Goal: Transaction & Acquisition: Purchase product/service

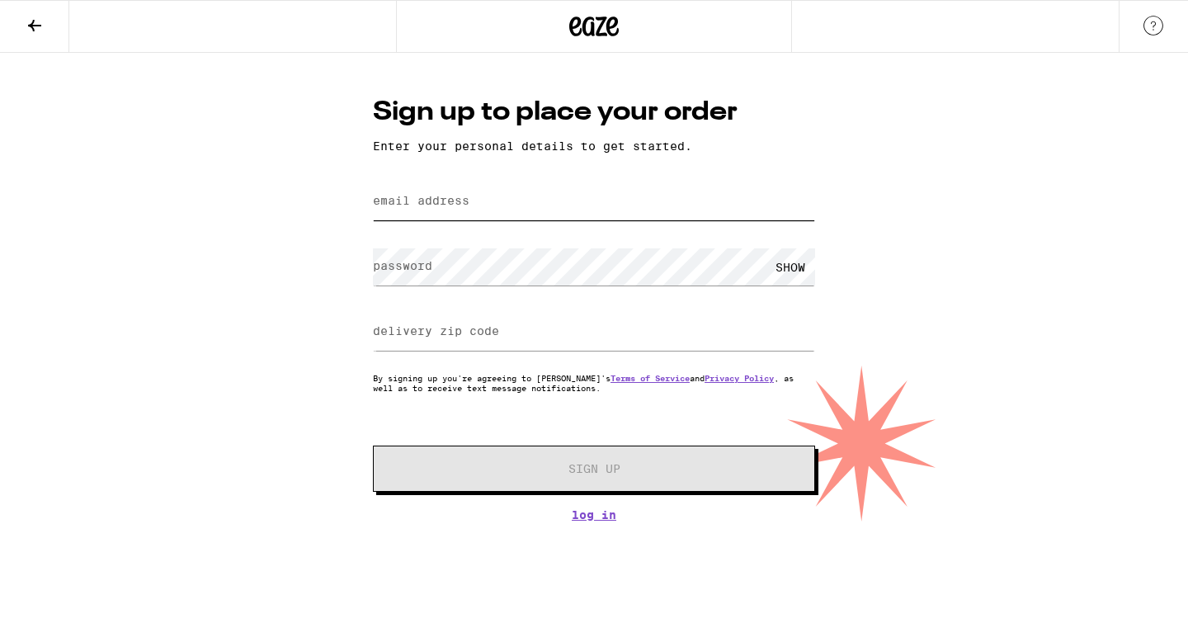
click at [608, 186] on input "email address" at bounding box center [594, 201] width 442 height 37
type input "[EMAIL_ADDRESS][DOMAIN_NAME]"
type input "94044"
click at [787, 259] on div "SHOW" at bounding box center [791, 266] width 50 height 37
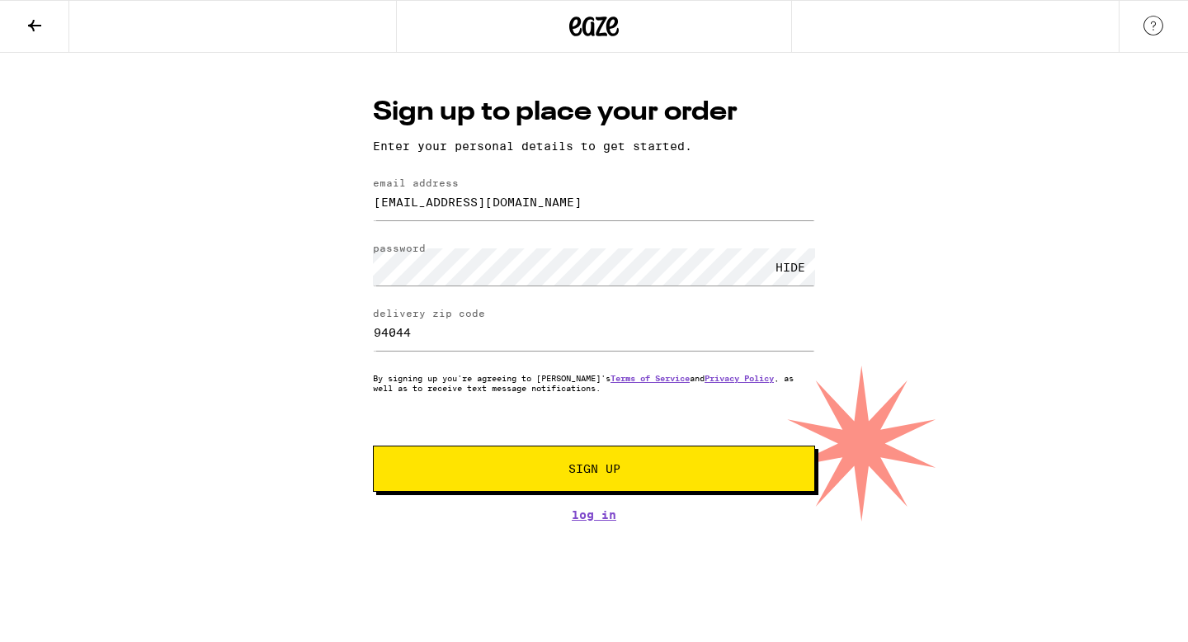
click at [569, 474] on span "Sign Up" at bounding box center [595, 469] width 52 height 12
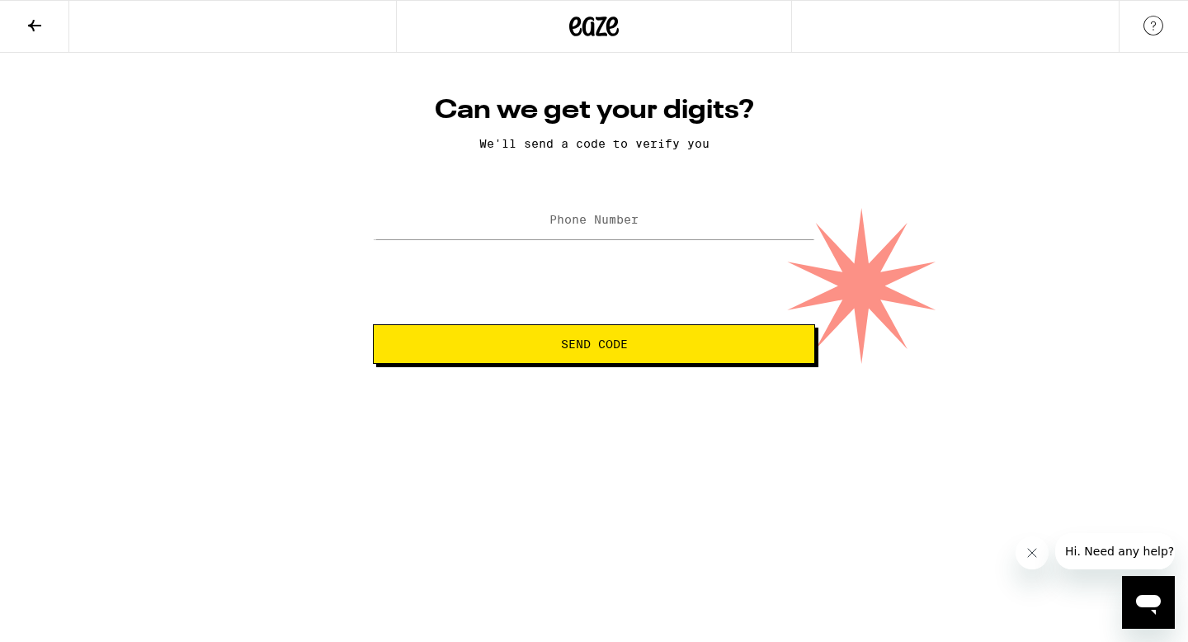
click at [601, 221] on label "Phone Number" at bounding box center [594, 219] width 89 height 13
type input "[PHONE_NUMBER]"
click at [604, 350] on span "Send Code" at bounding box center [594, 344] width 67 height 12
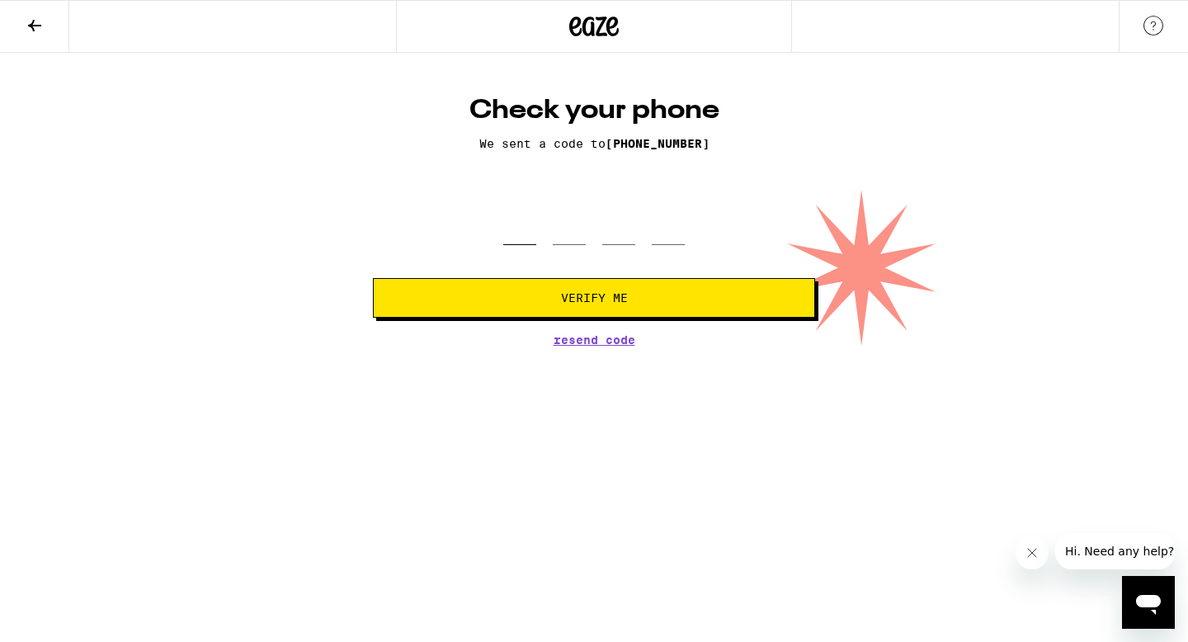
click at [531, 234] on input "tel" at bounding box center [519, 220] width 33 height 49
type input "6"
type input "1"
type input "2"
type input "8"
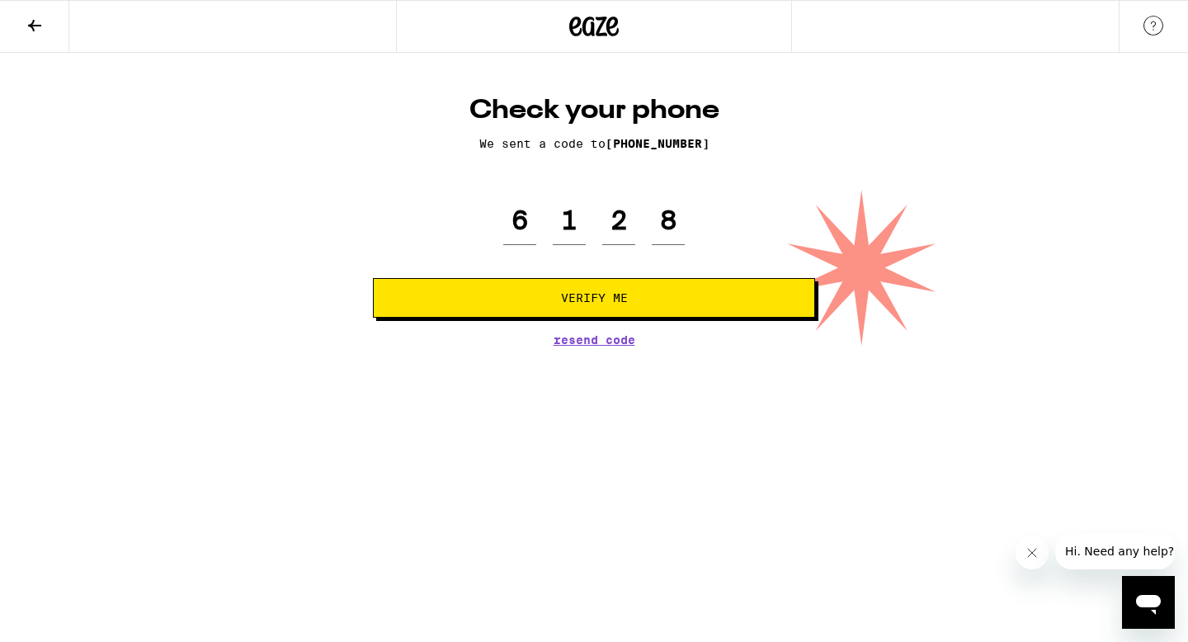
click at [617, 301] on span "Verify Me" at bounding box center [594, 298] width 67 height 12
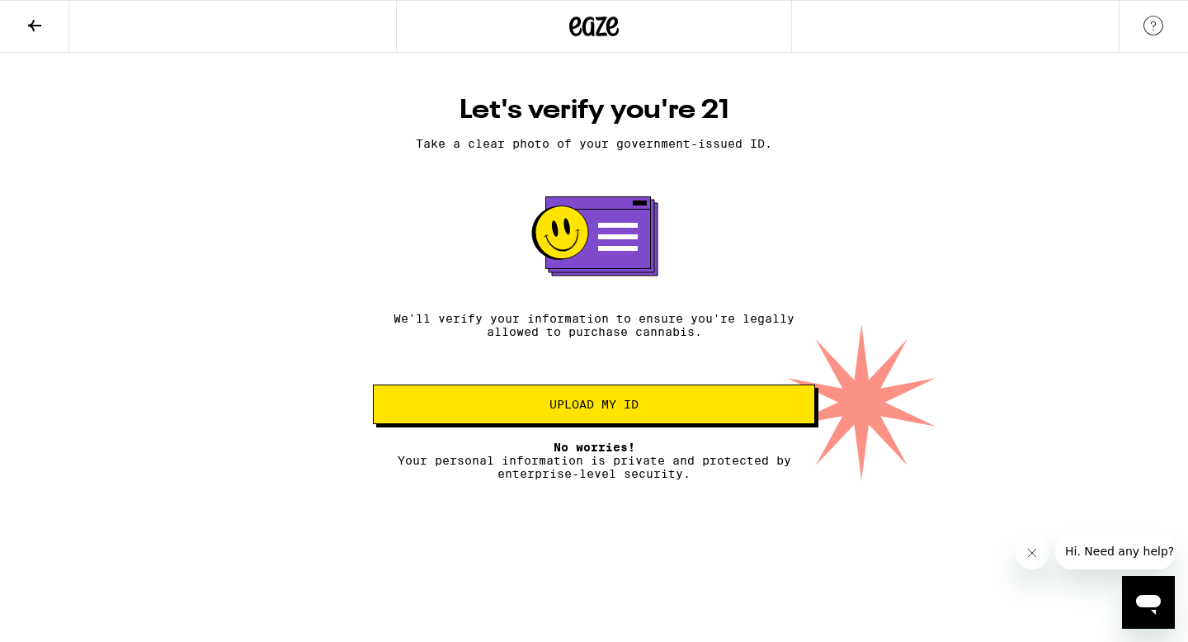
click at [674, 421] on button "Upload my ID" at bounding box center [594, 405] width 442 height 40
click at [667, 418] on button "Upload my ID" at bounding box center [594, 405] width 442 height 40
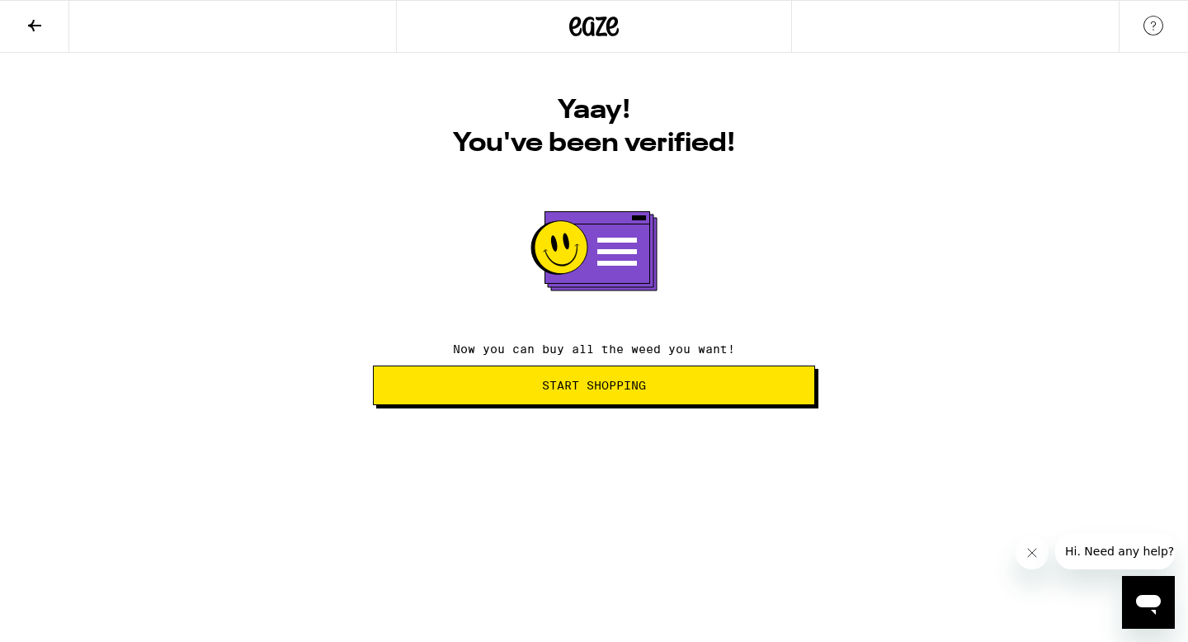
click at [672, 391] on span "Start Shopping" at bounding box center [594, 386] width 414 height 12
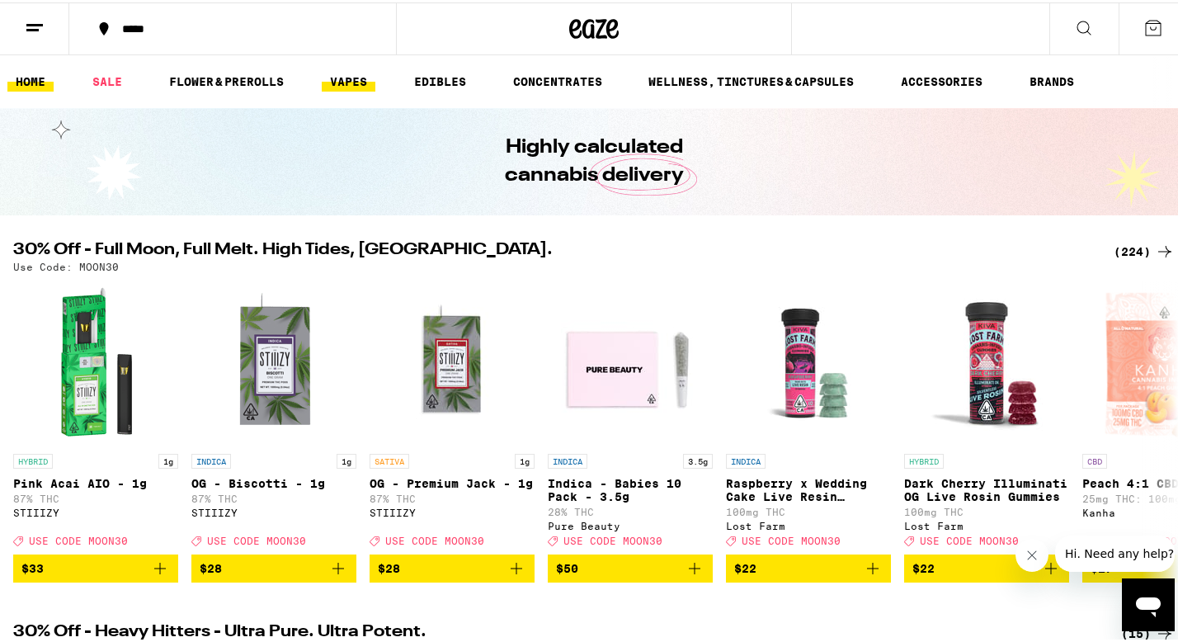
click at [345, 73] on link "VAPES" at bounding box center [349, 79] width 54 height 20
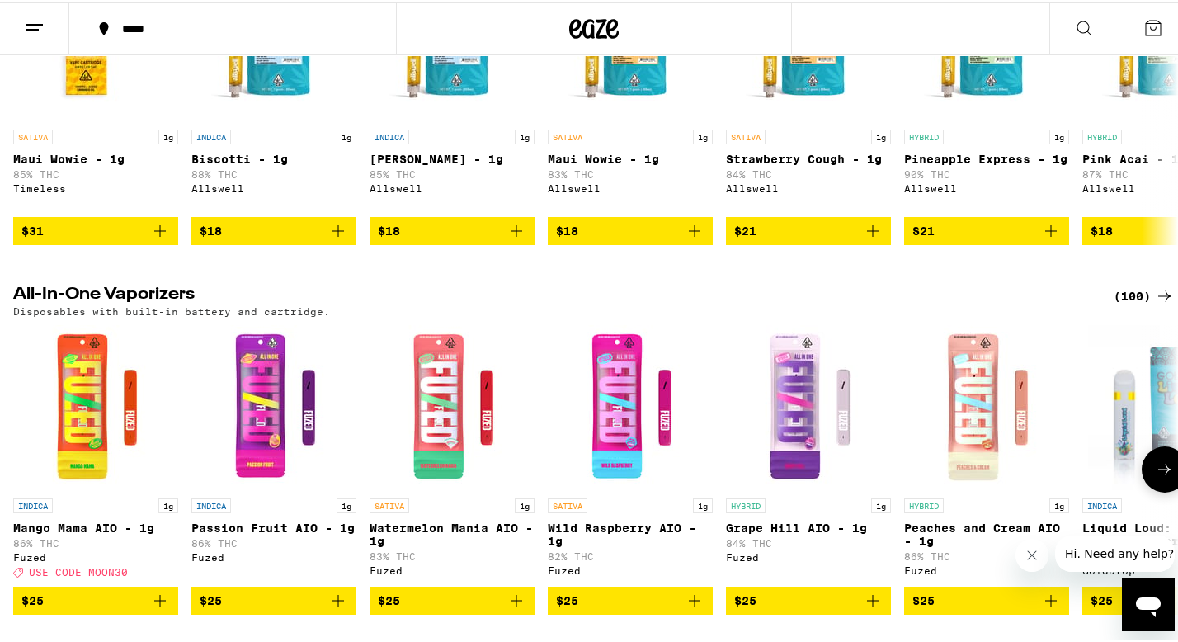
scroll to position [743, 0]
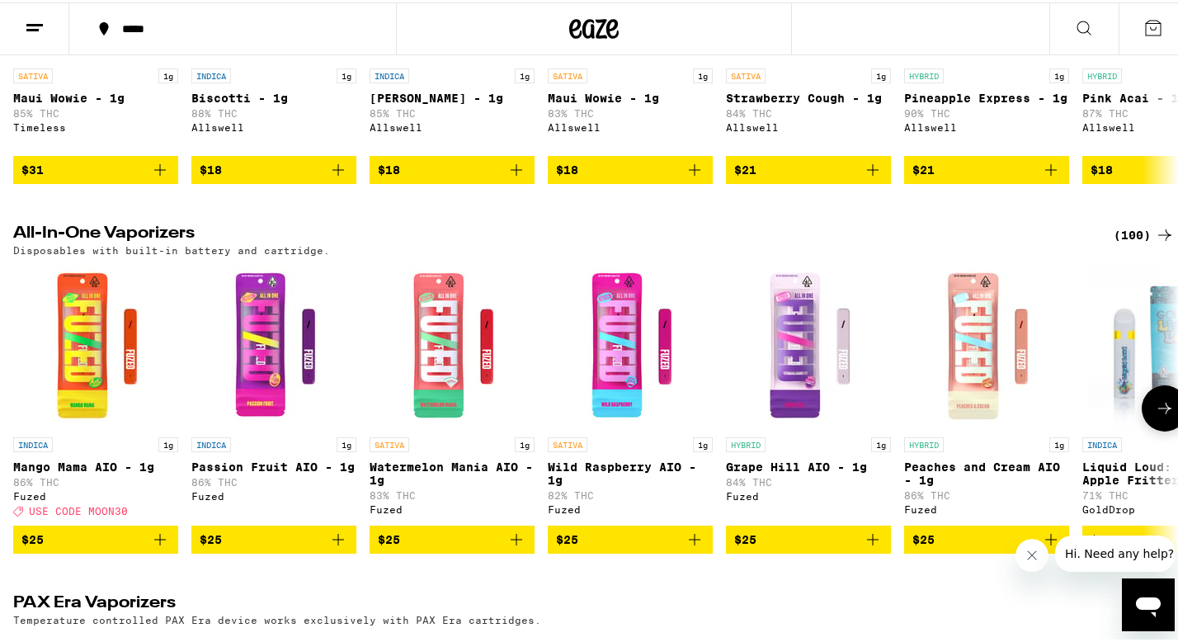
click at [748, 375] on img "Open page for Grape Hill AIO - 1g from Fuzed" at bounding box center [808, 344] width 165 height 165
click at [1155, 416] on icon at bounding box center [1165, 406] width 20 height 20
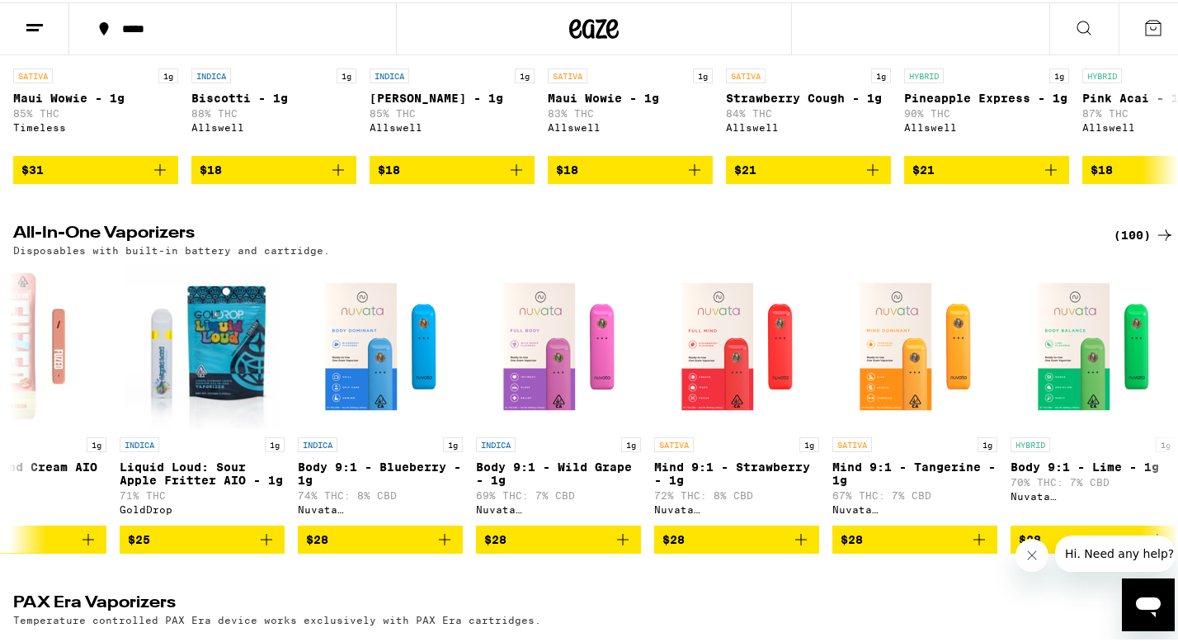
scroll to position [0, 972]
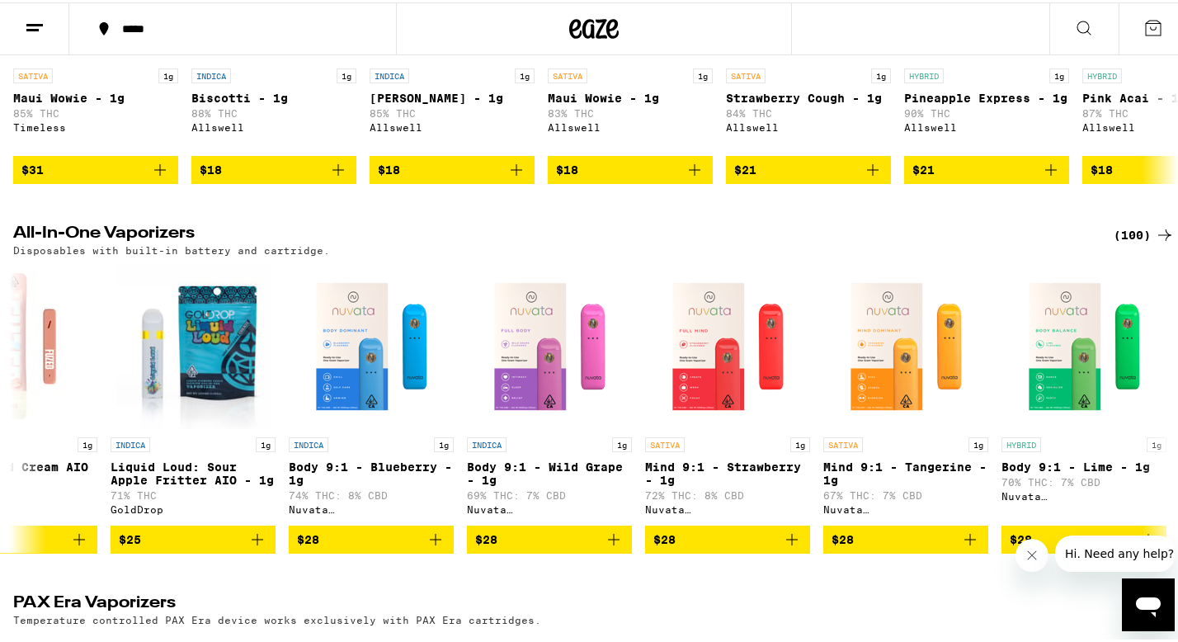
click at [1136, 243] on div "(100)" at bounding box center [1144, 233] width 61 height 20
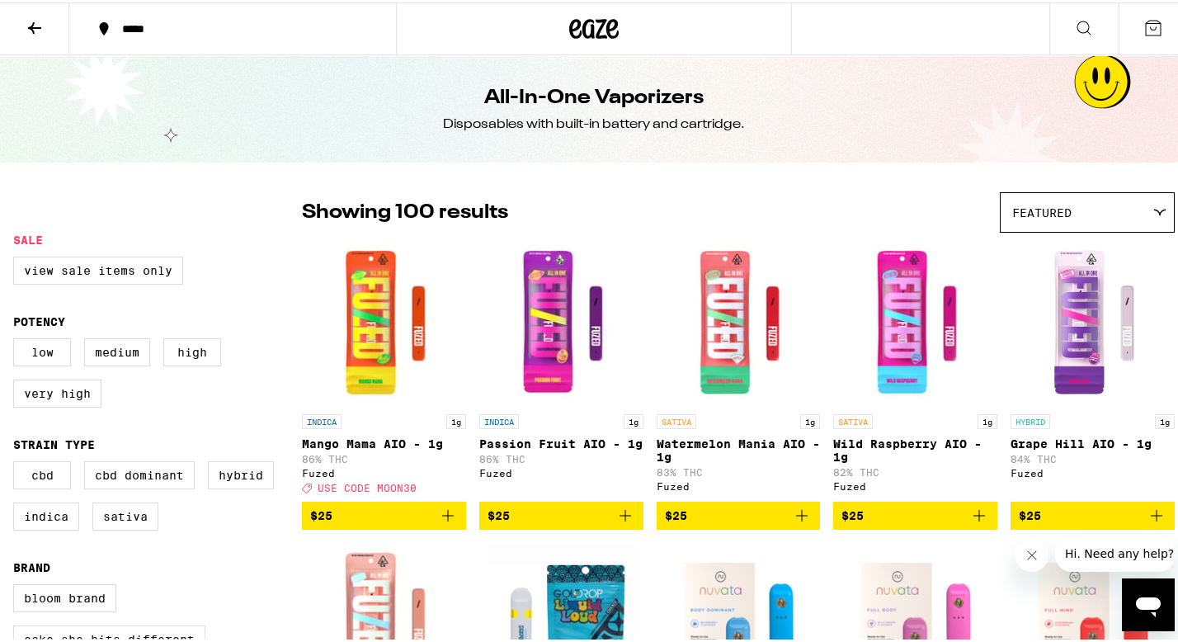
click at [43, 16] on icon at bounding box center [35, 26] width 20 height 20
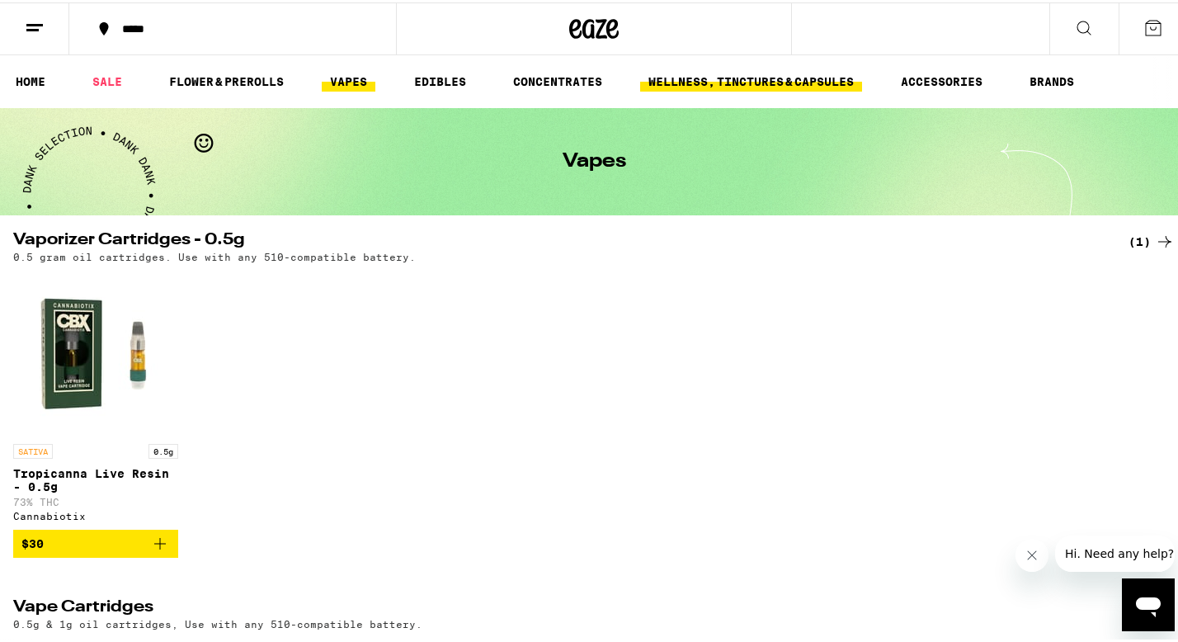
click at [735, 89] on link "WELLNESS, TINCTURES & CAPSULES" at bounding box center [751, 79] width 222 height 20
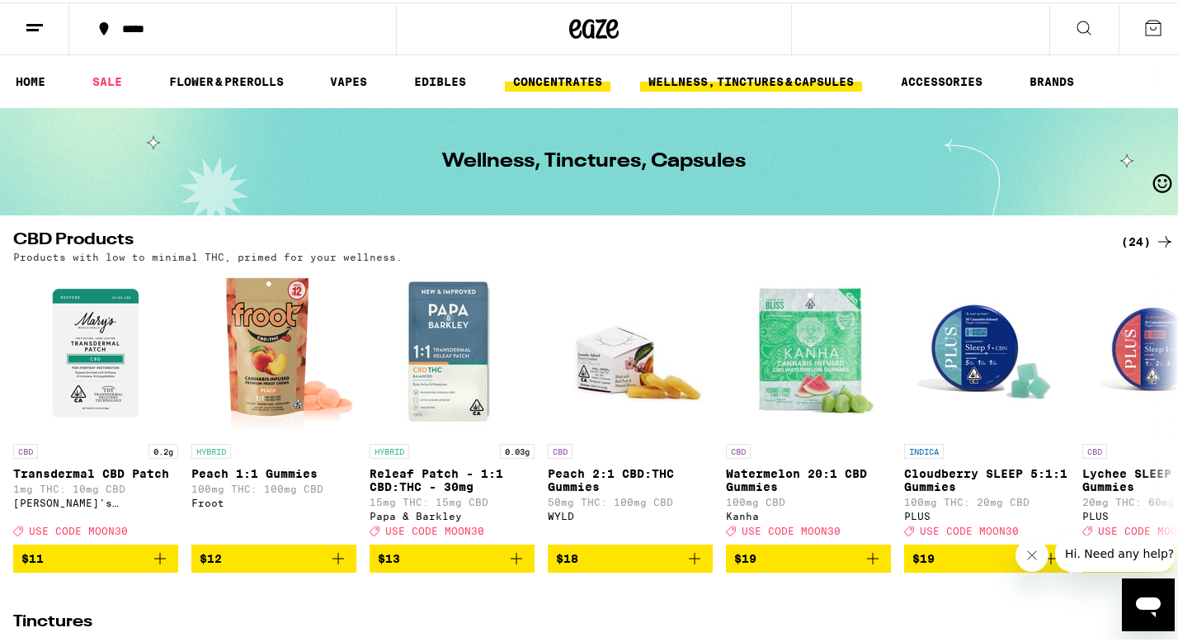
click at [566, 80] on link "CONCENTRATES" at bounding box center [558, 79] width 106 height 20
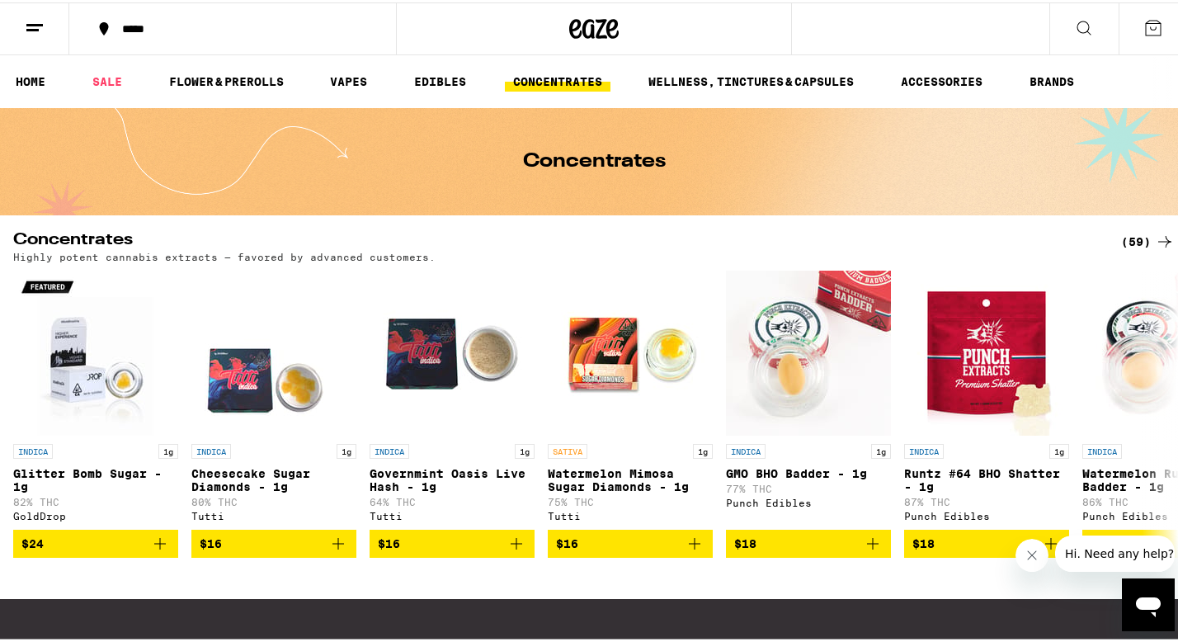
click at [42, 31] on icon at bounding box center [35, 26] width 20 height 20
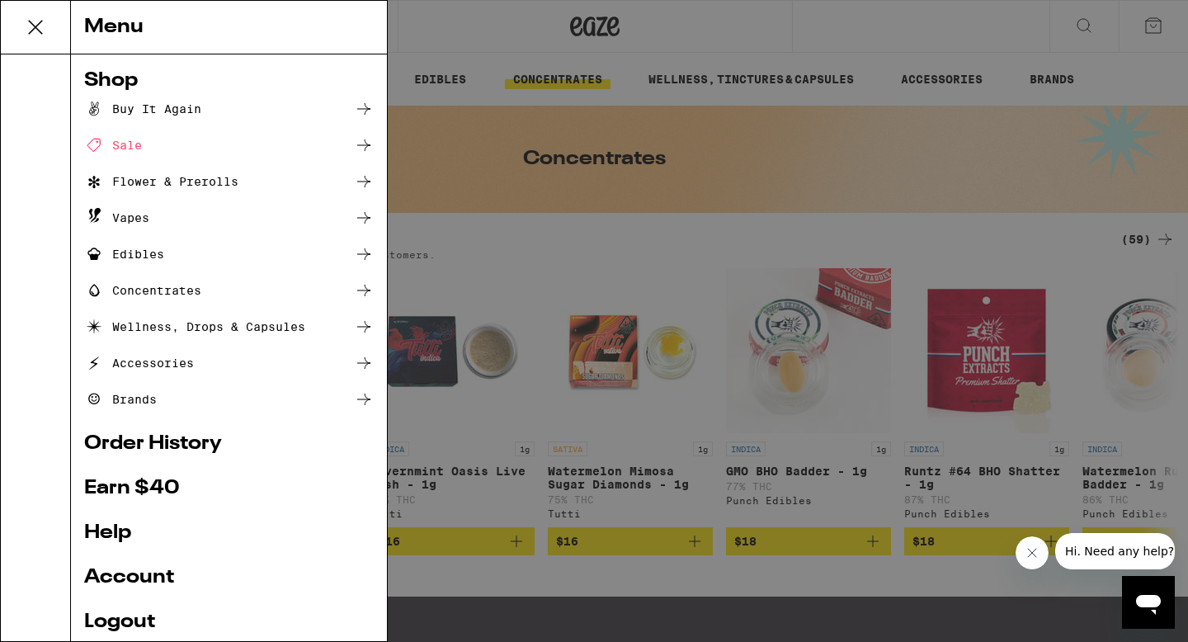
click at [364, 218] on icon at bounding box center [364, 218] width 20 height 20
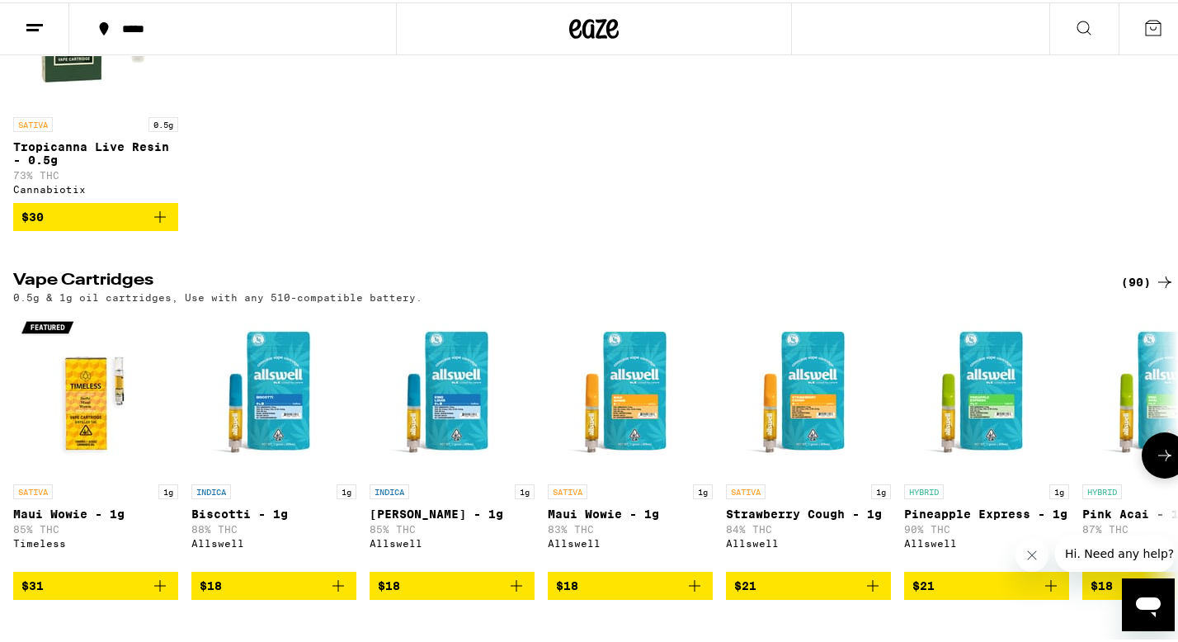
scroll to position [436, 0]
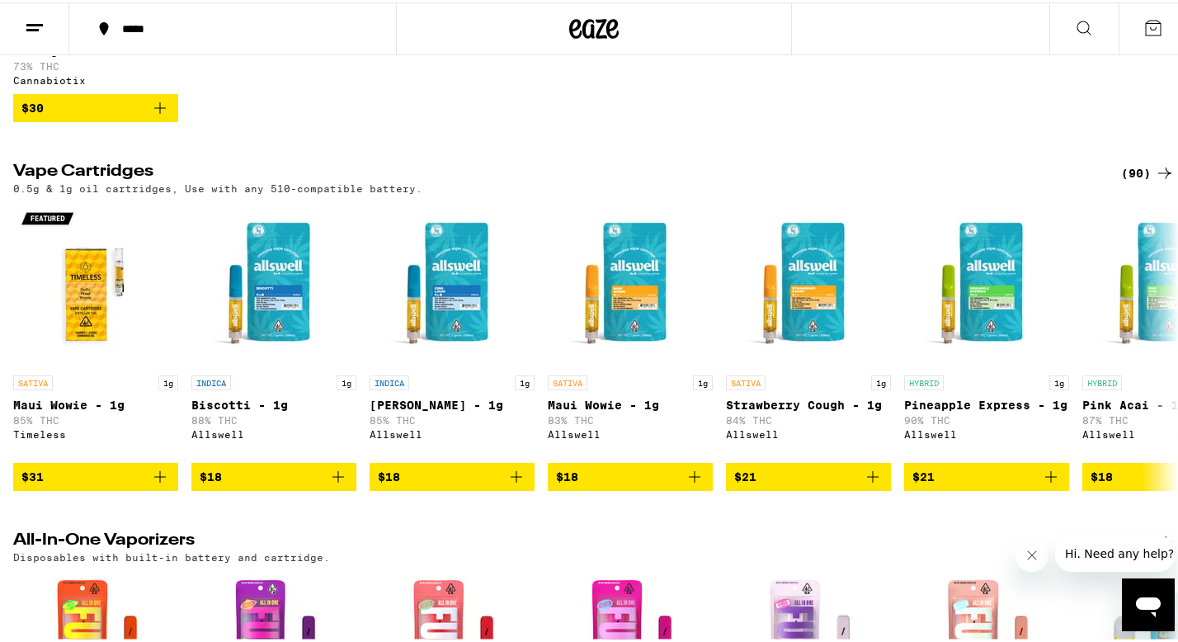
click at [1130, 177] on div "(90)" at bounding box center [1148, 171] width 54 height 20
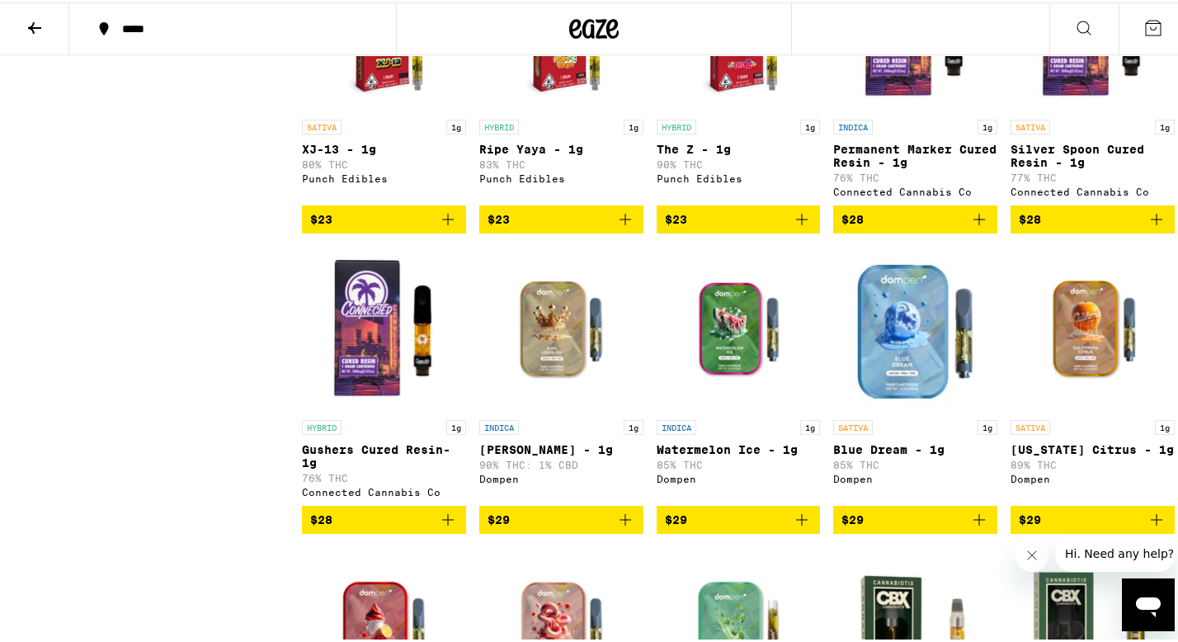
scroll to position [1754, 0]
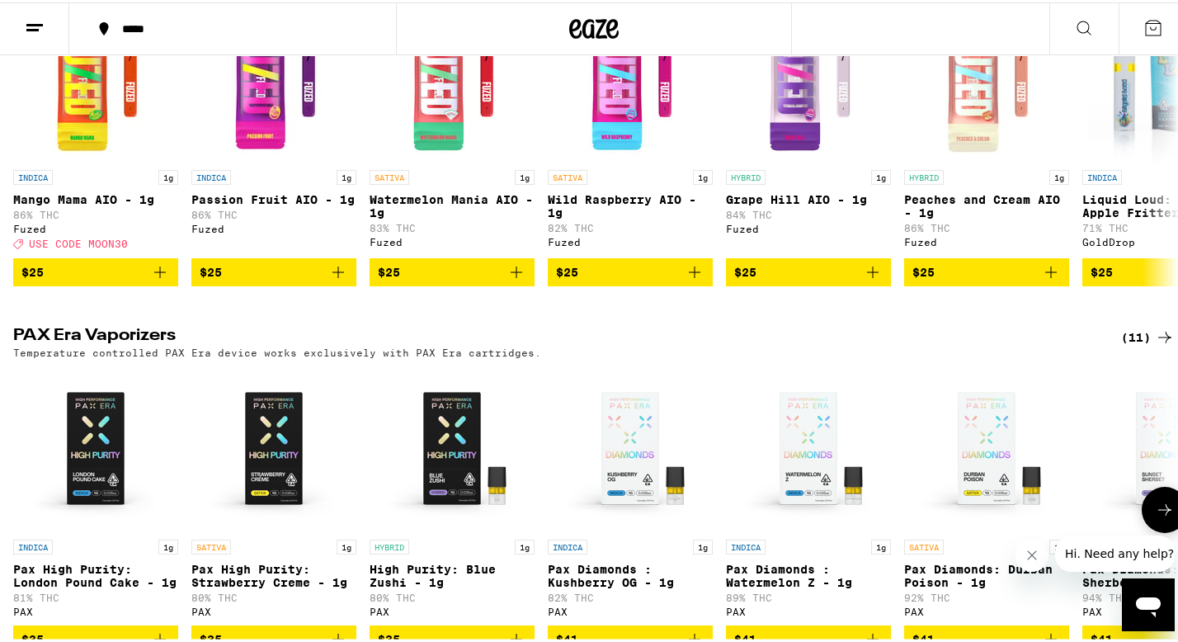
scroll to position [1561, 0]
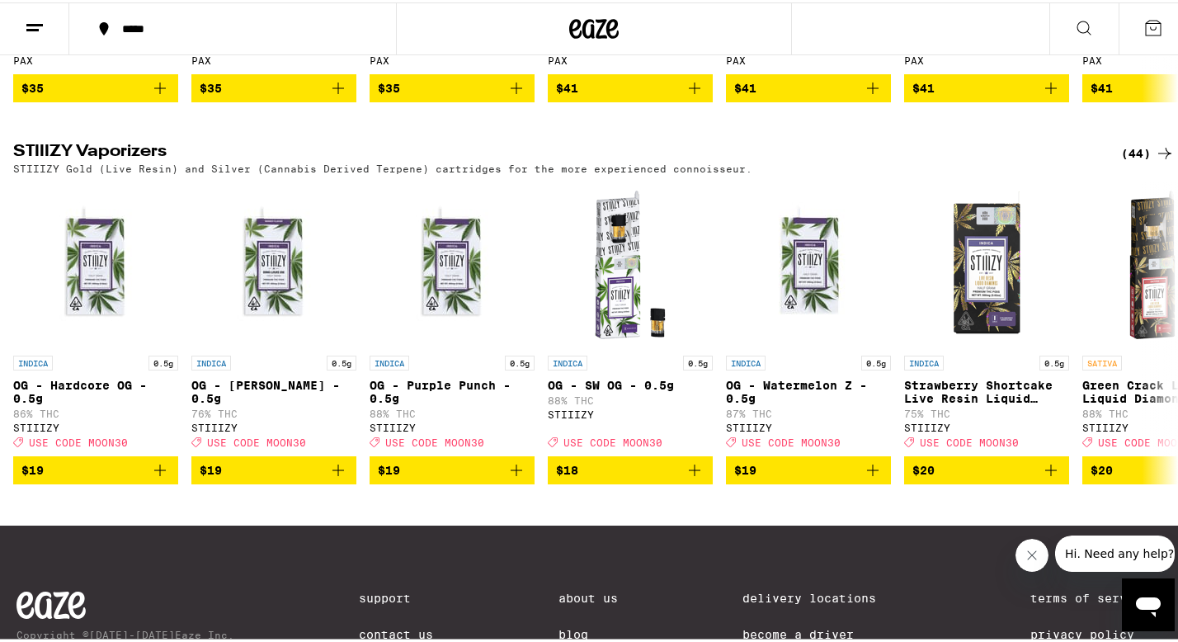
click at [1130, 161] on div "(44)" at bounding box center [1148, 151] width 54 height 20
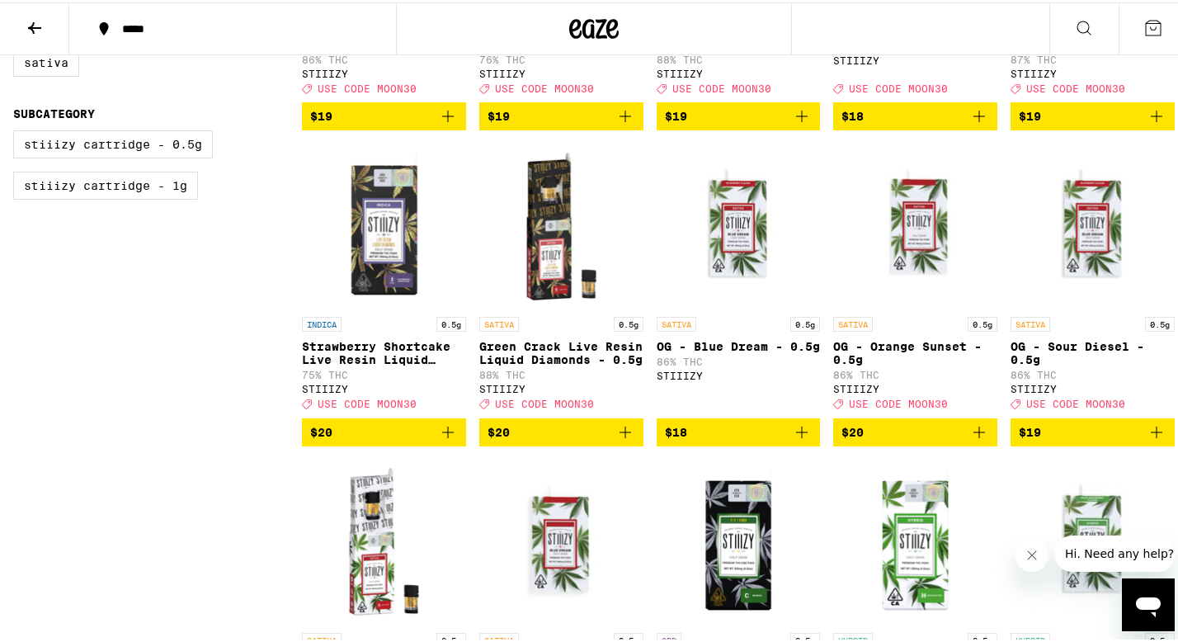
scroll to position [413, 0]
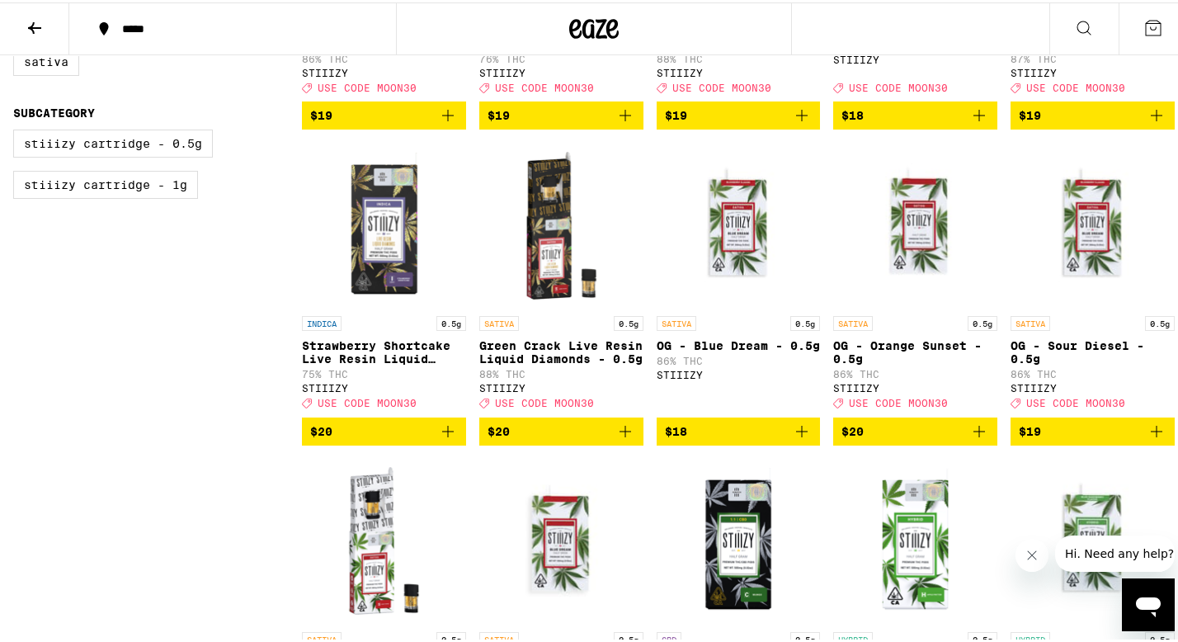
click at [1031, 436] on span "$19" at bounding box center [1030, 428] width 22 height 13
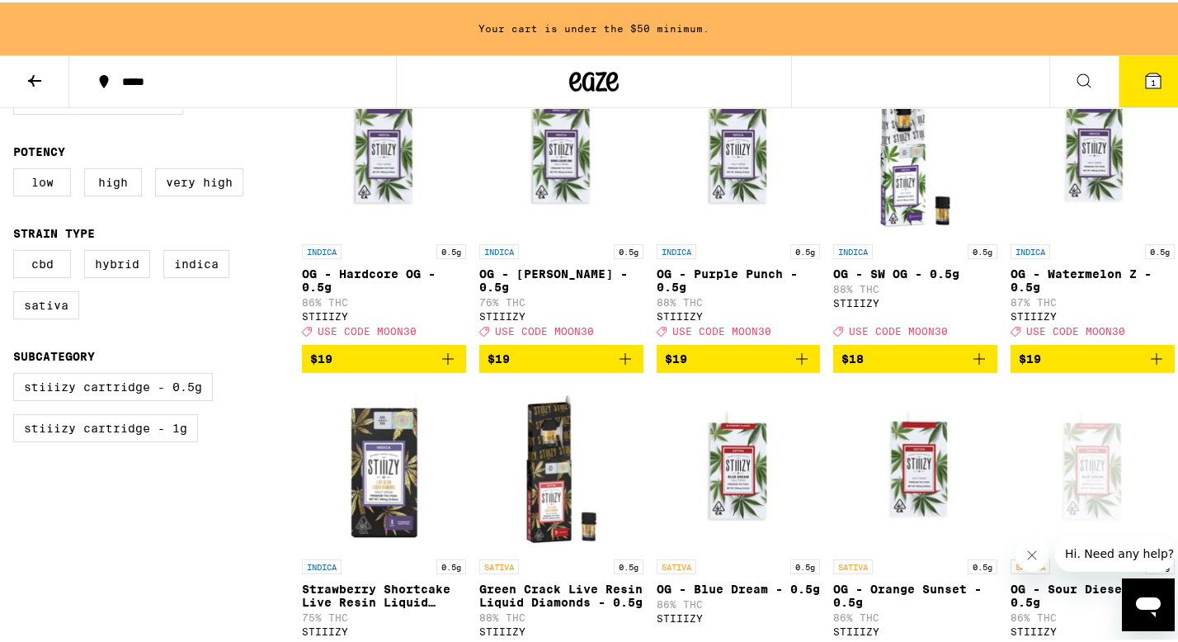
scroll to position [271, 0]
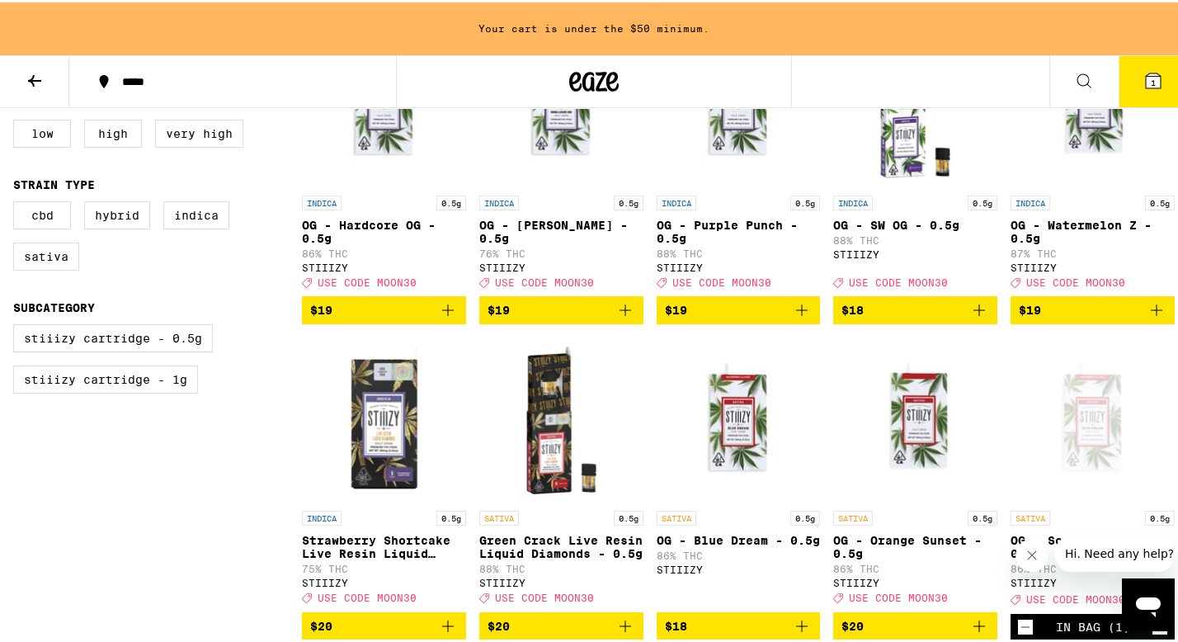
click at [743, 316] on span "$19" at bounding box center [739, 308] width 148 height 20
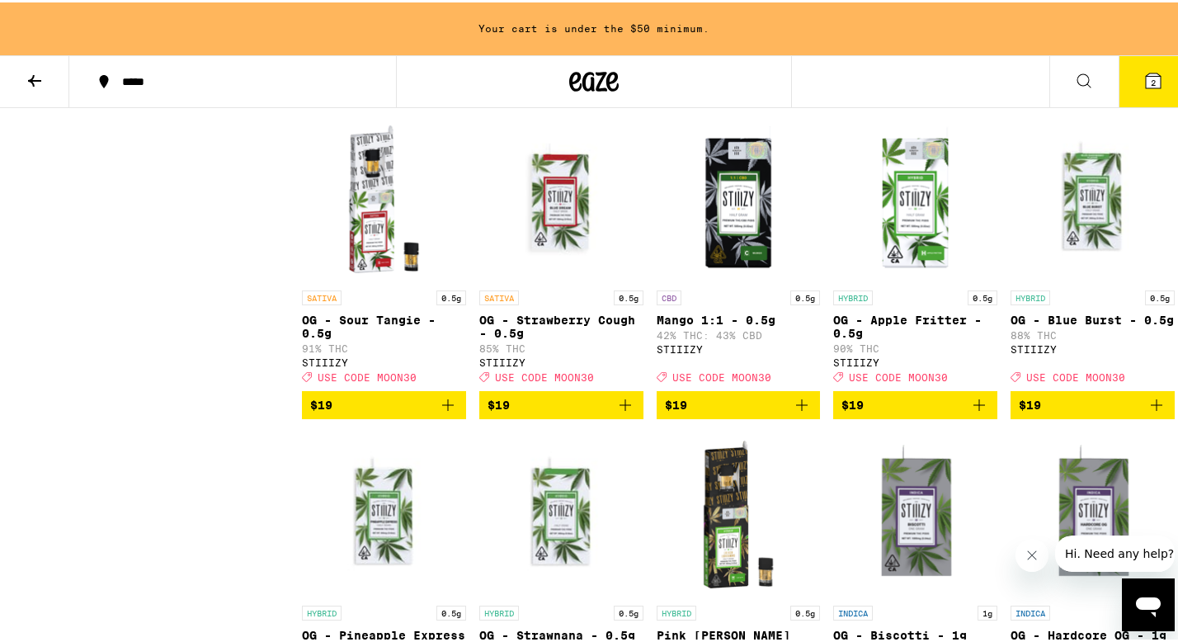
scroll to position [0, 0]
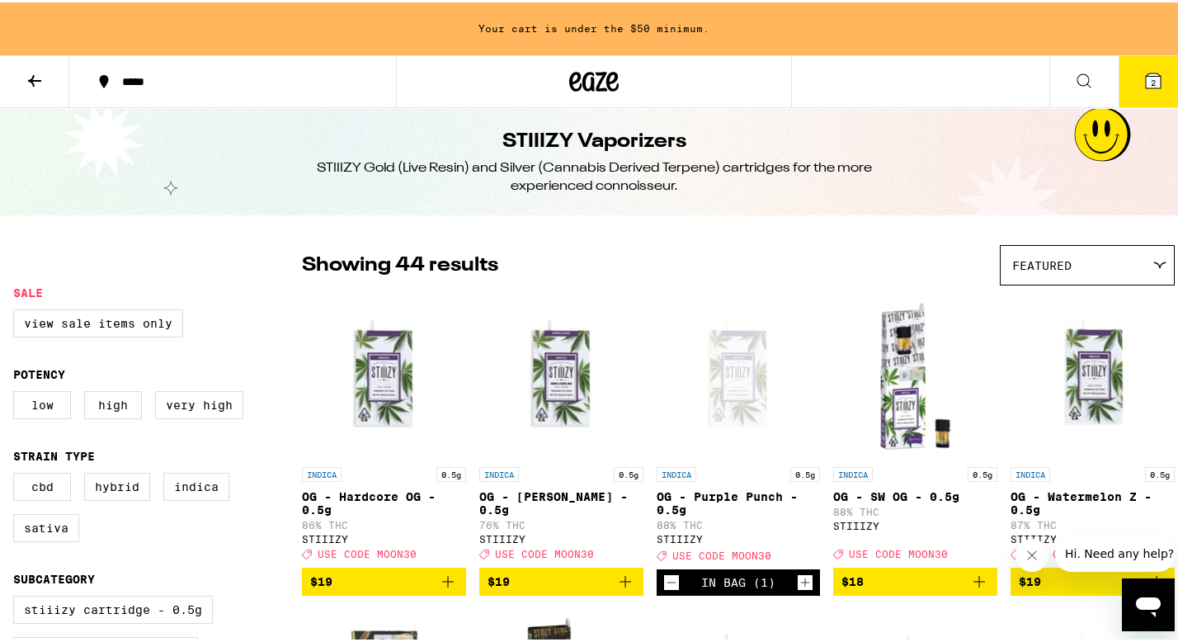
click at [28, 73] on icon at bounding box center [35, 78] width 20 height 20
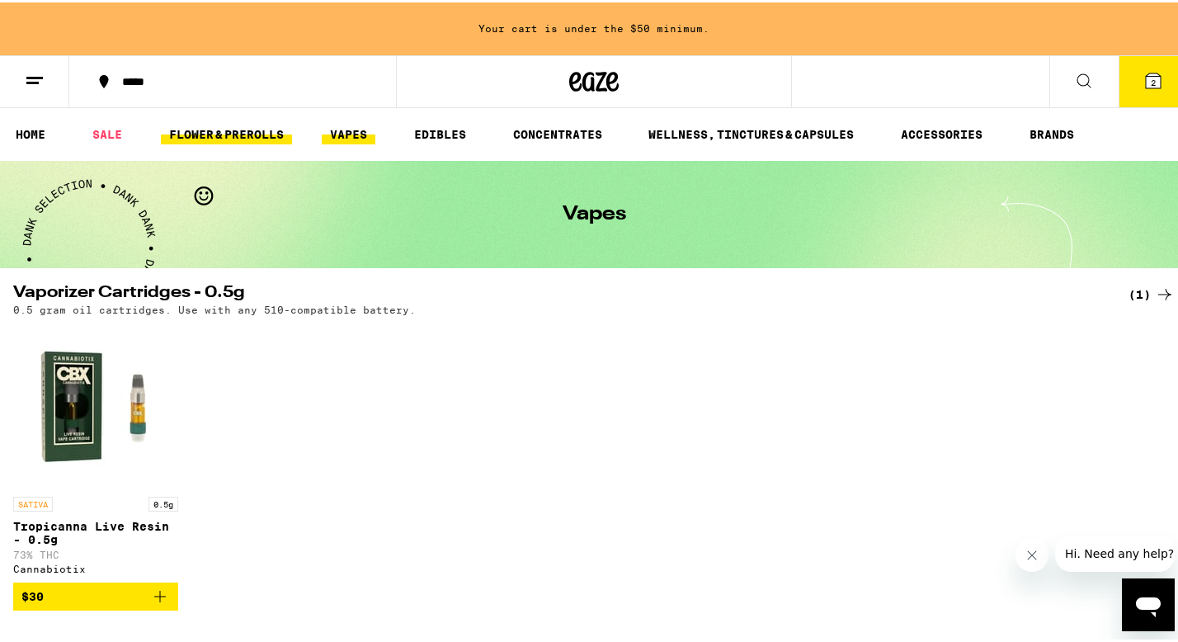
click at [211, 128] on link "FLOWER & PREROLLS" at bounding box center [226, 132] width 131 height 20
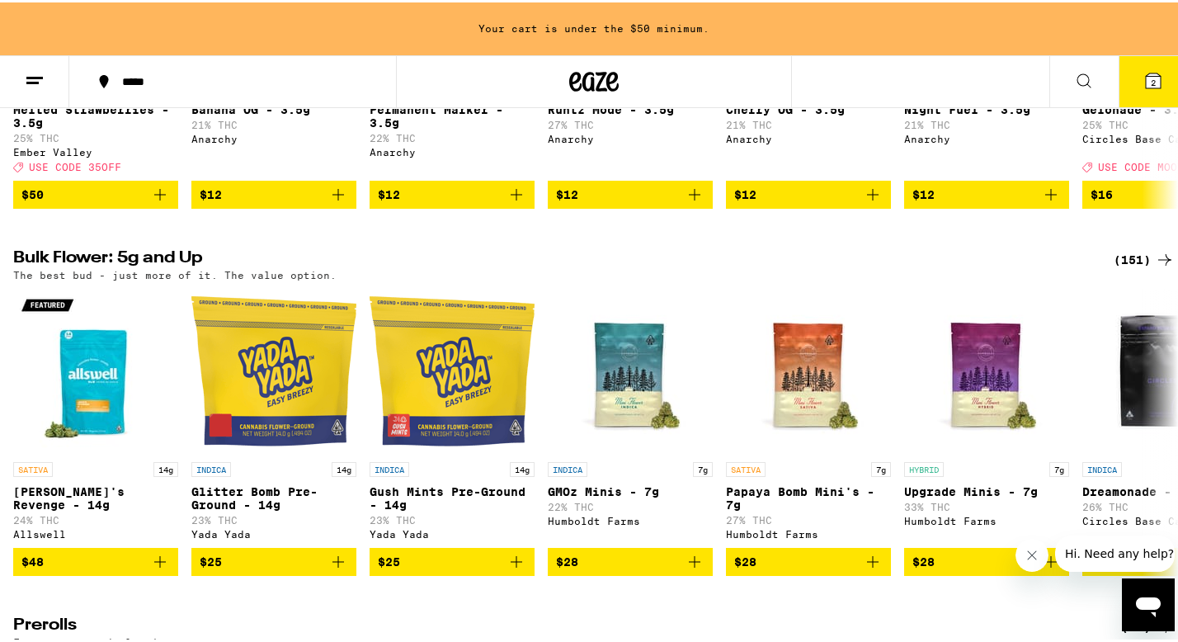
scroll to position [444, 0]
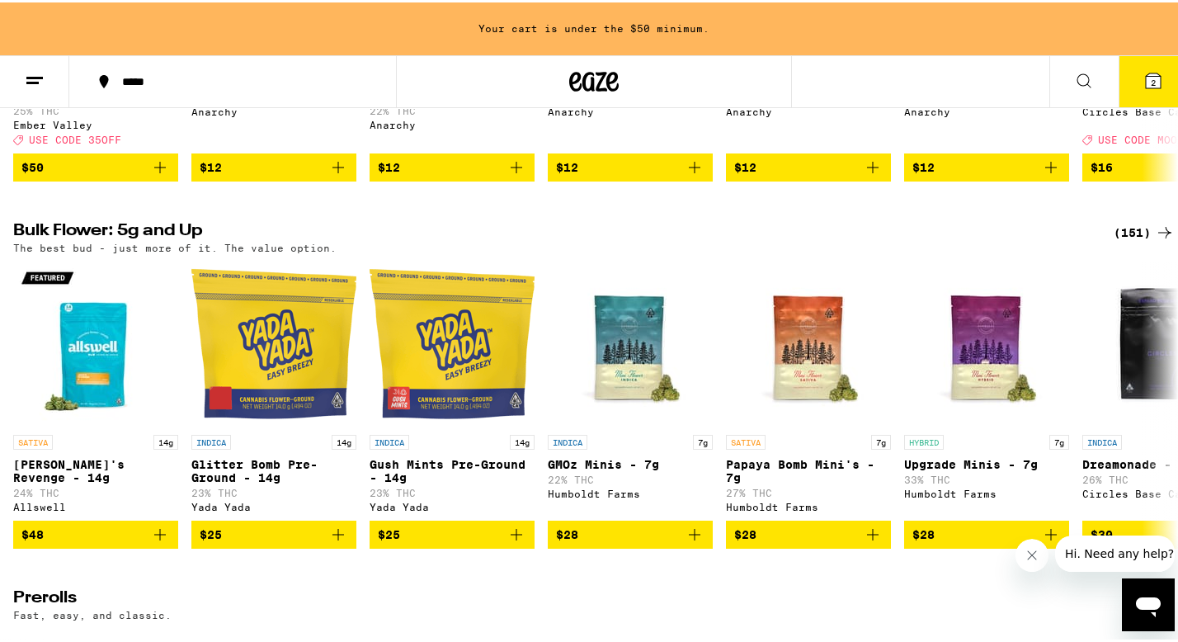
click at [1136, 240] on div "(151)" at bounding box center [1144, 230] width 61 height 20
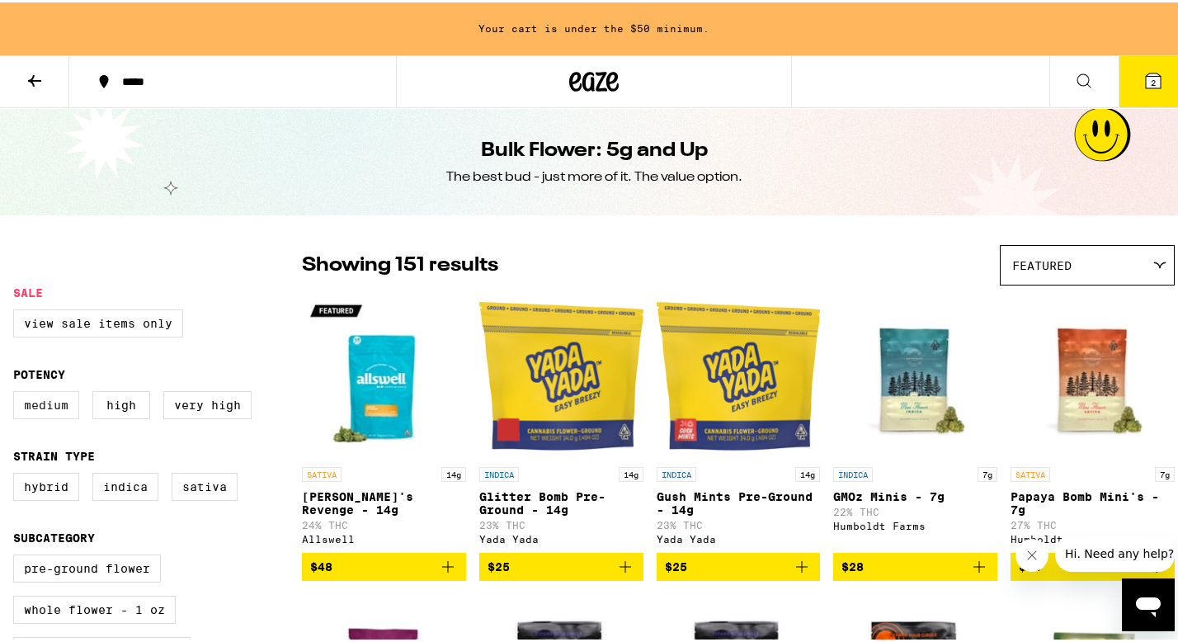
click at [48, 415] on label "Medium" at bounding box center [46, 403] width 66 height 28
click at [17, 392] on input "Medium" at bounding box center [17, 391] width 1 height 1
checkbox input "true"
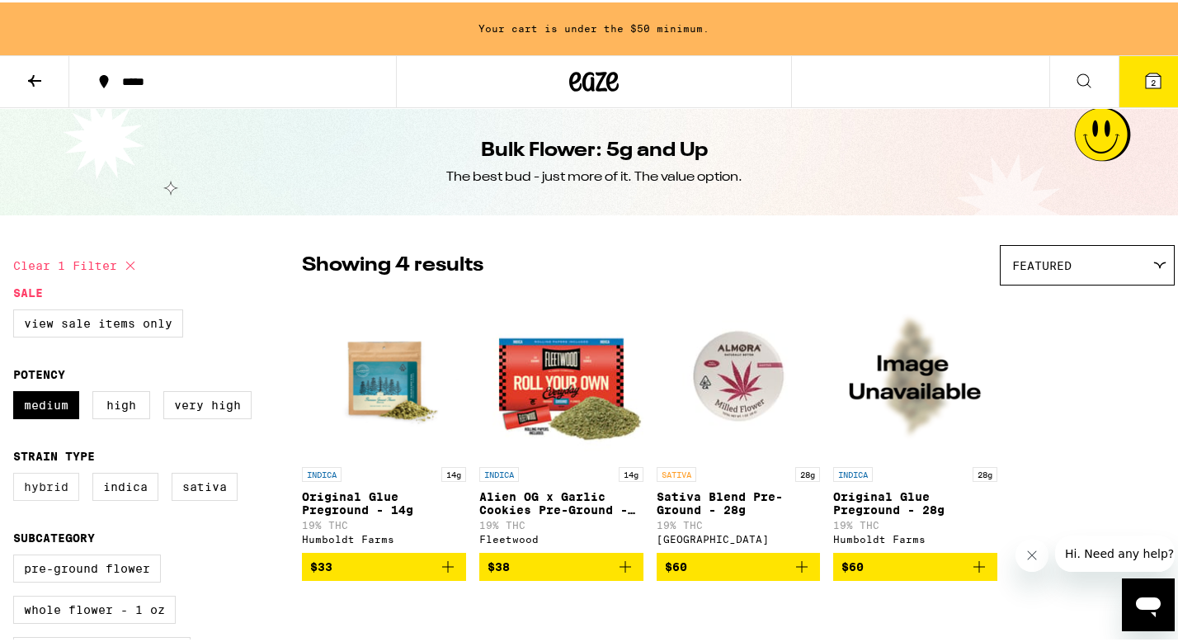
click at [49, 495] on label "Hybrid" at bounding box center [46, 484] width 66 height 28
click at [17, 474] on input "Hybrid" at bounding box center [17, 473] width 1 height 1
checkbox input "true"
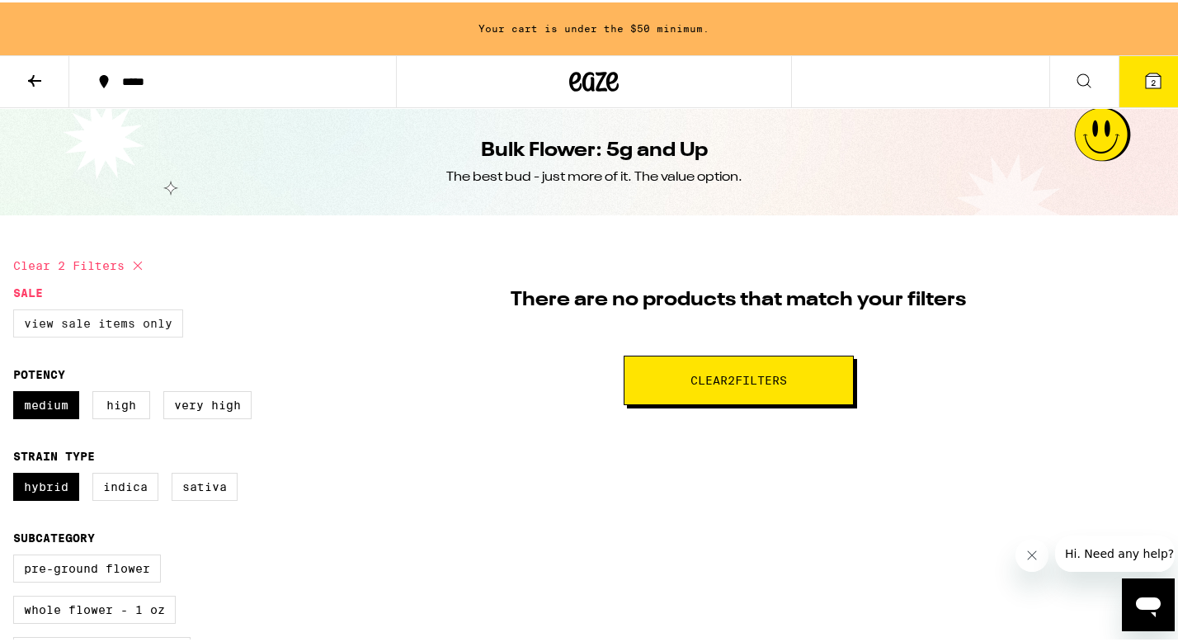
click at [162, 325] on label "View Sale Items Only" at bounding box center [98, 321] width 170 height 28
click at [17, 310] on input "View Sale Items Only" at bounding box center [17, 309] width 1 height 1
click at [162, 325] on label "View Sale Items Only" at bounding box center [98, 321] width 170 height 28
click at [17, 310] on input "View Sale Items Only" at bounding box center [17, 309] width 1 height 1
checkbox input "false"
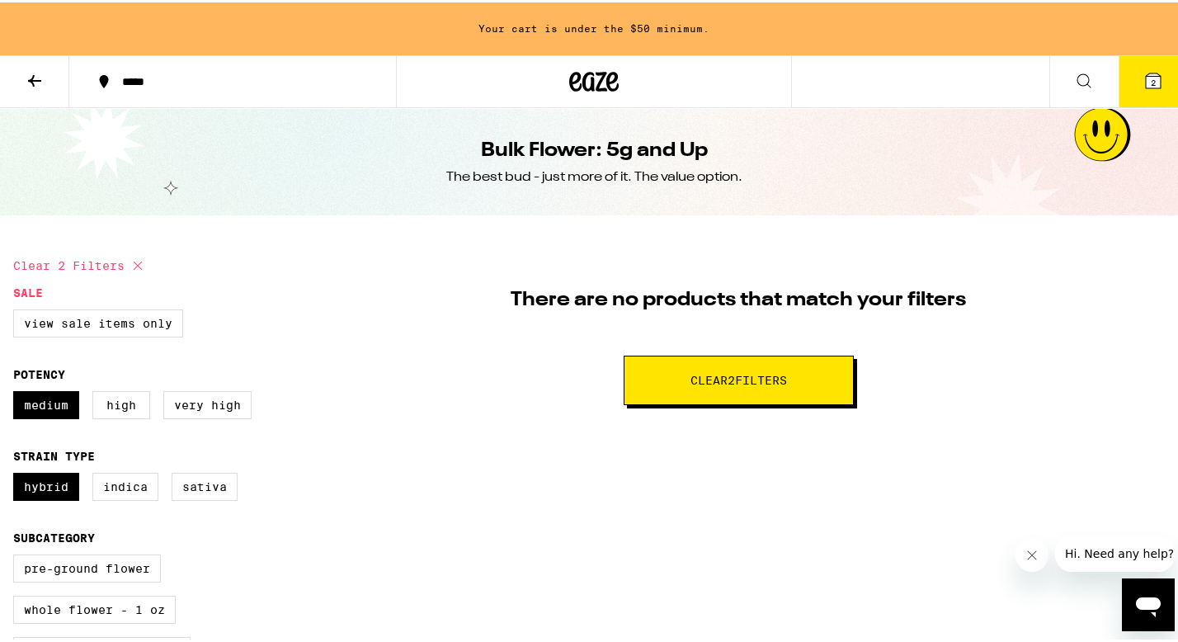
click at [37, 88] on button at bounding box center [34, 80] width 69 height 52
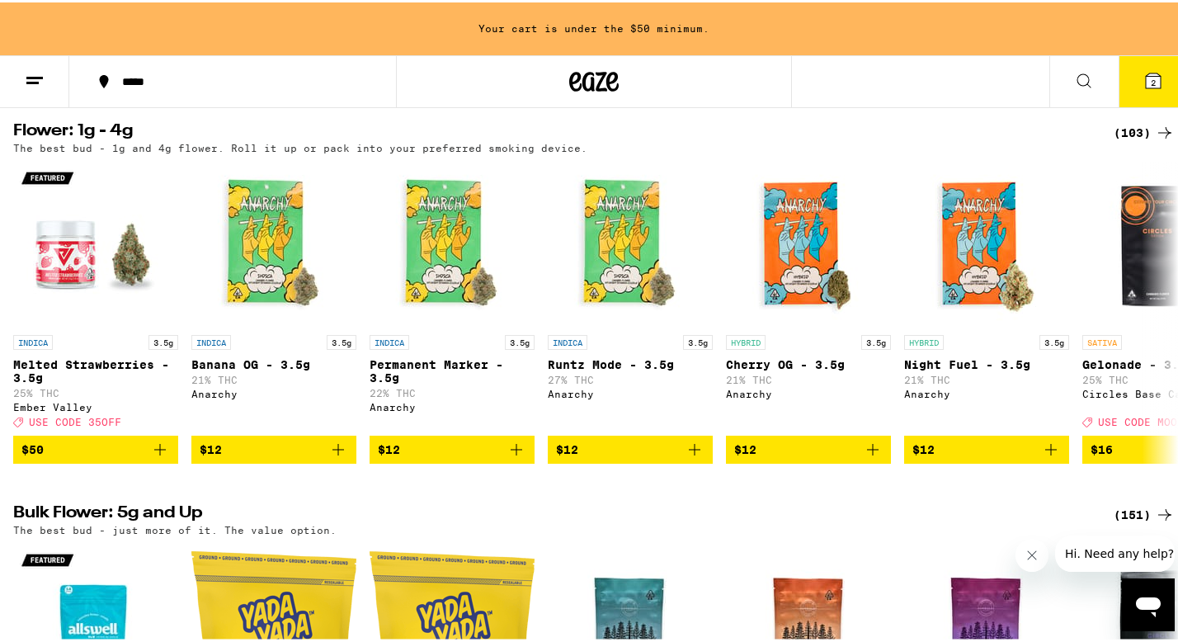
scroll to position [165, 0]
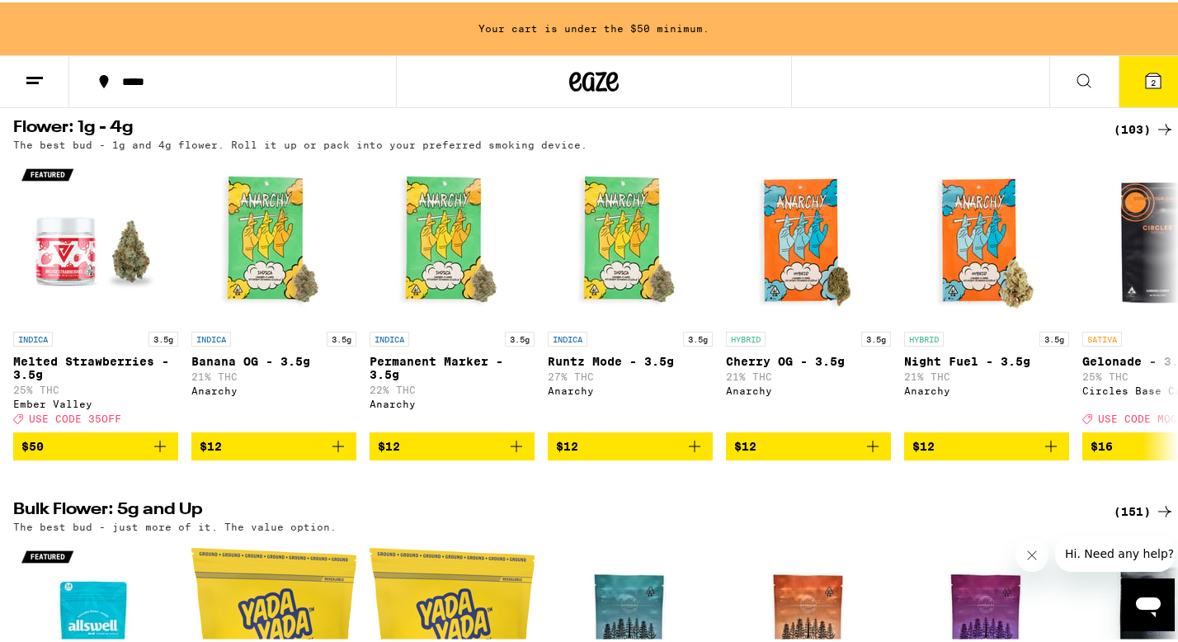
click at [1135, 127] on div "(103)" at bounding box center [1144, 127] width 61 height 20
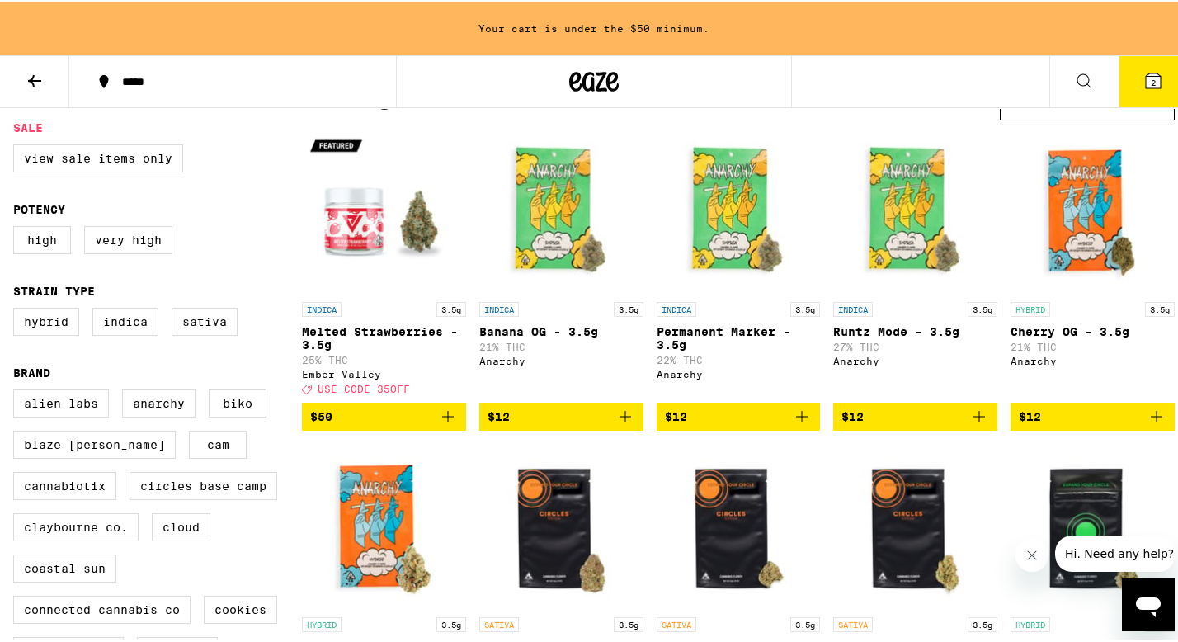
scroll to position [132, 0]
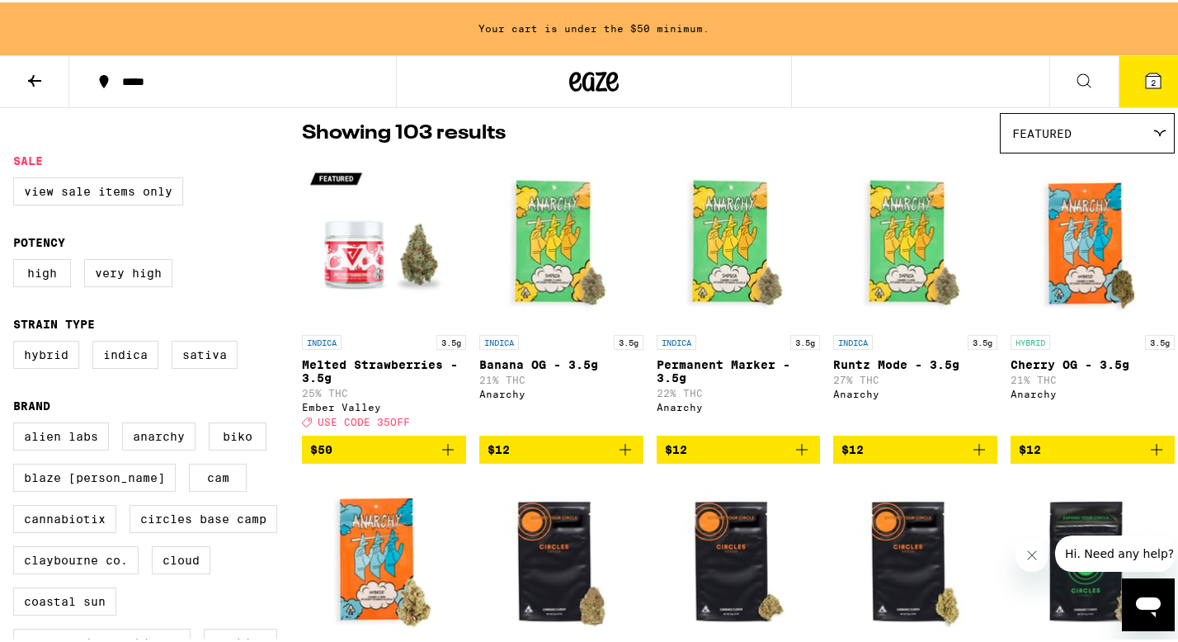
click at [1147, 449] on icon "Add to bag" at bounding box center [1157, 447] width 20 height 20
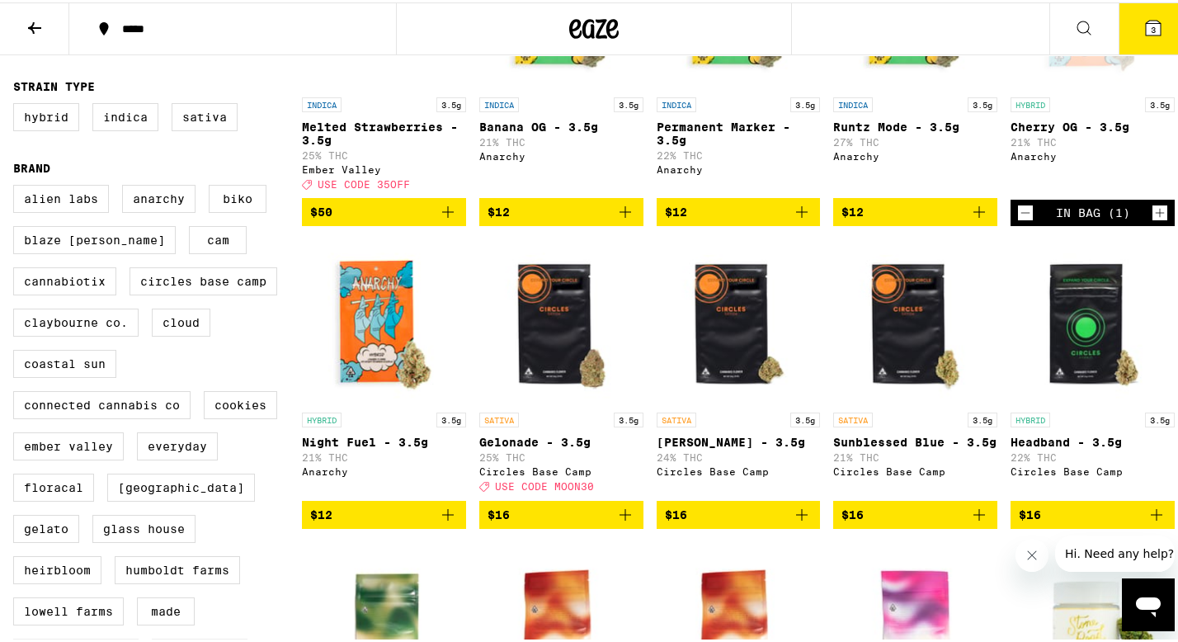
scroll to position [343, 0]
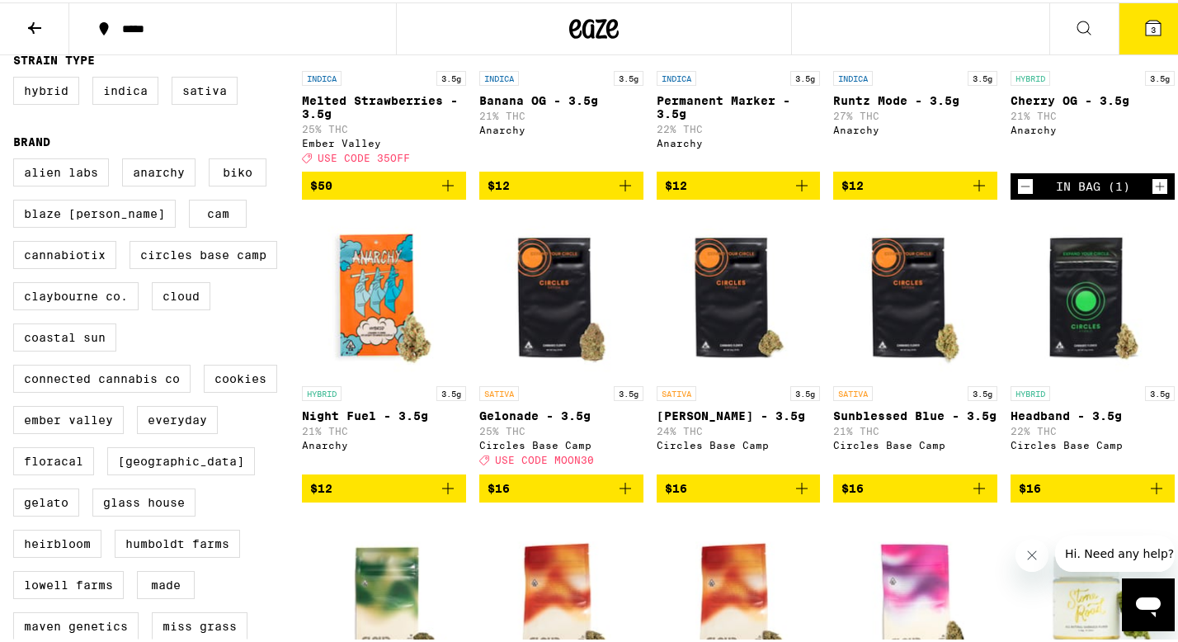
click at [442, 496] on icon "Add to bag" at bounding box center [448, 486] width 20 height 20
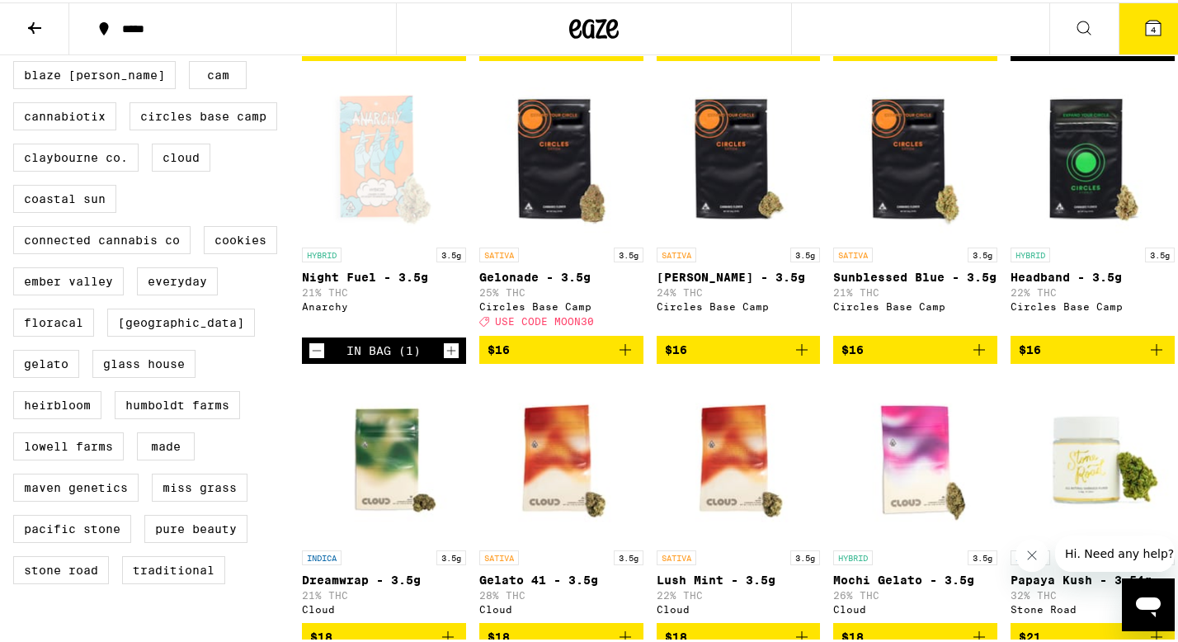
scroll to position [541, 0]
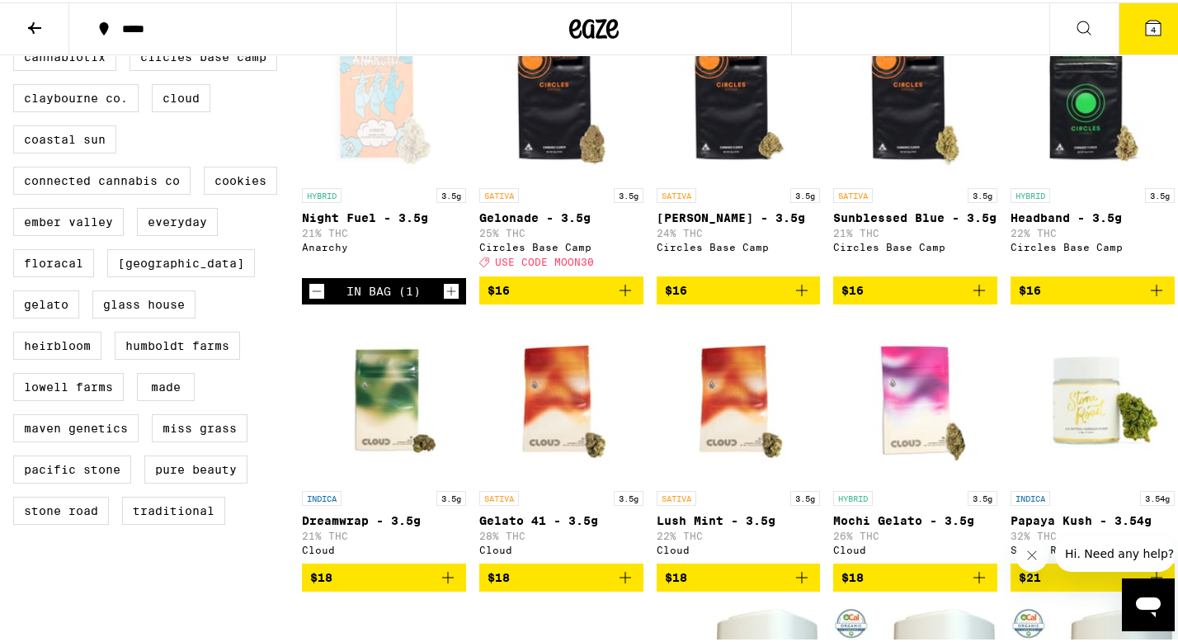
click at [970, 298] on icon "Add to bag" at bounding box center [980, 288] width 20 height 20
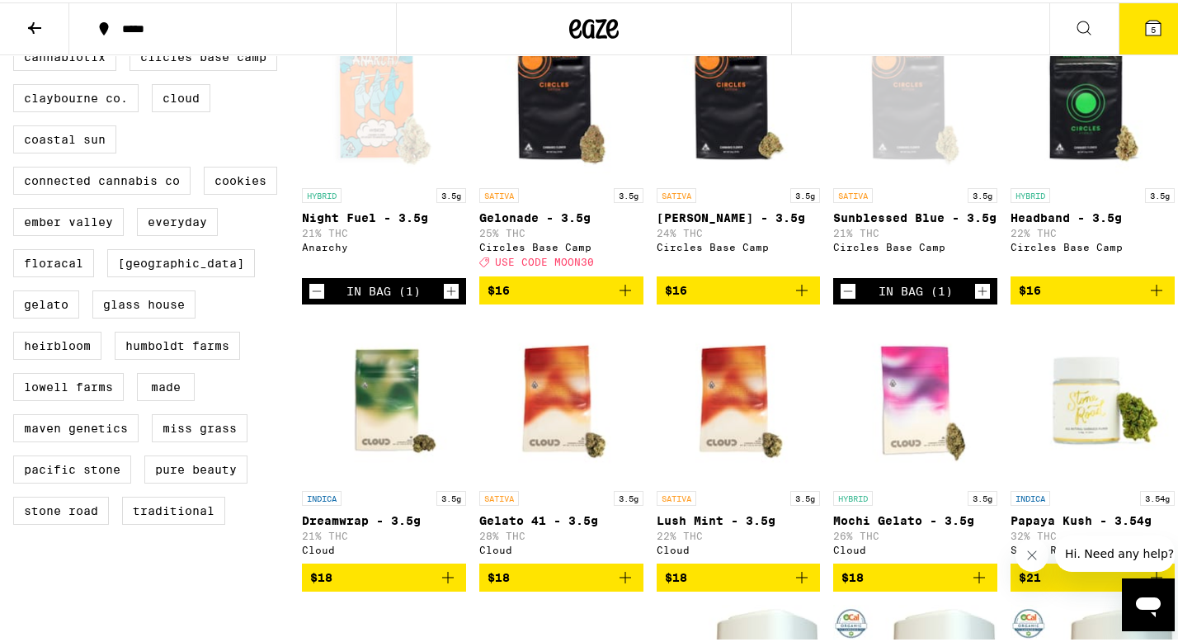
click at [798, 294] on icon "Add to bag" at bounding box center [802, 288] width 12 height 12
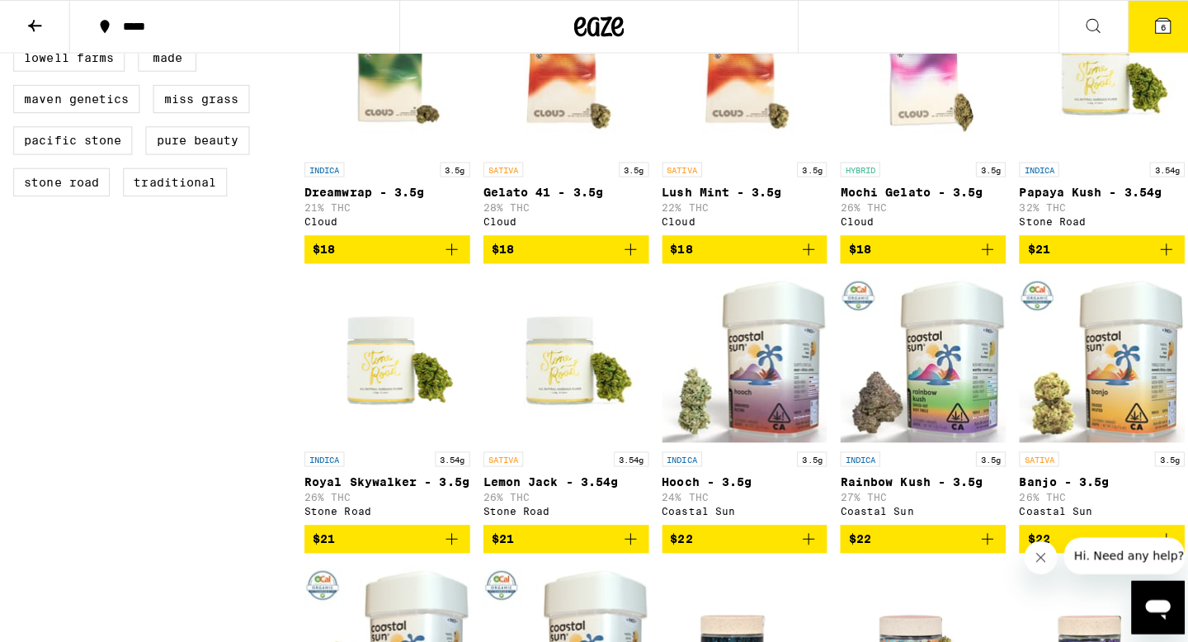
scroll to position [871, 0]
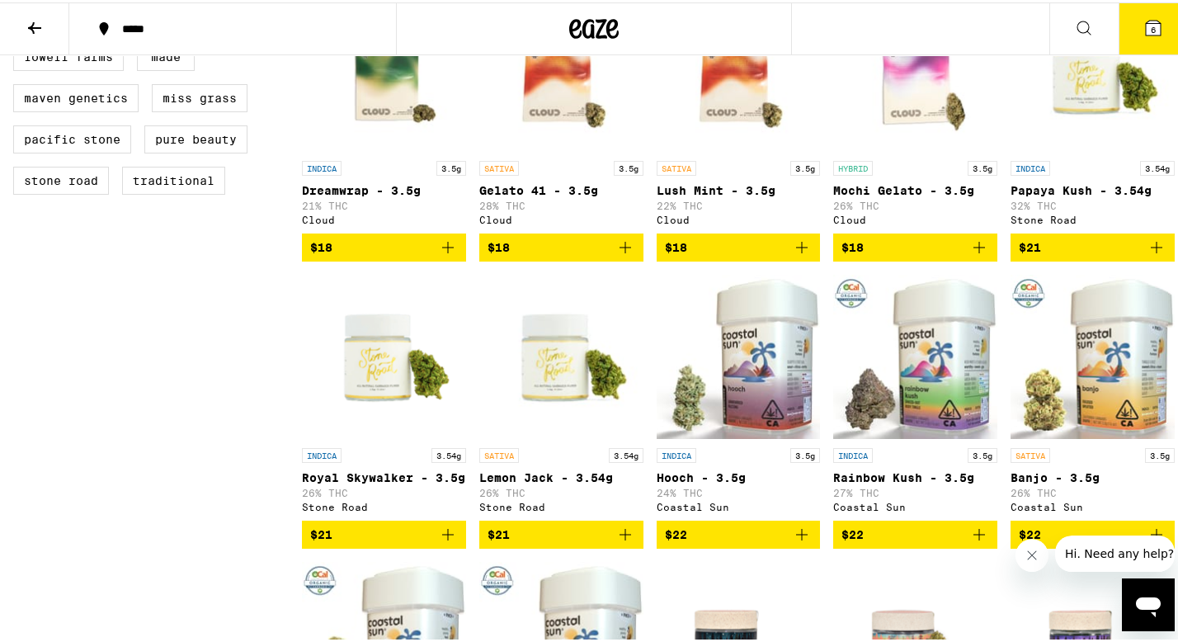
click at [446, 538] on icon "Add to bag" at bounding box center [448, 532] width 12 height 12
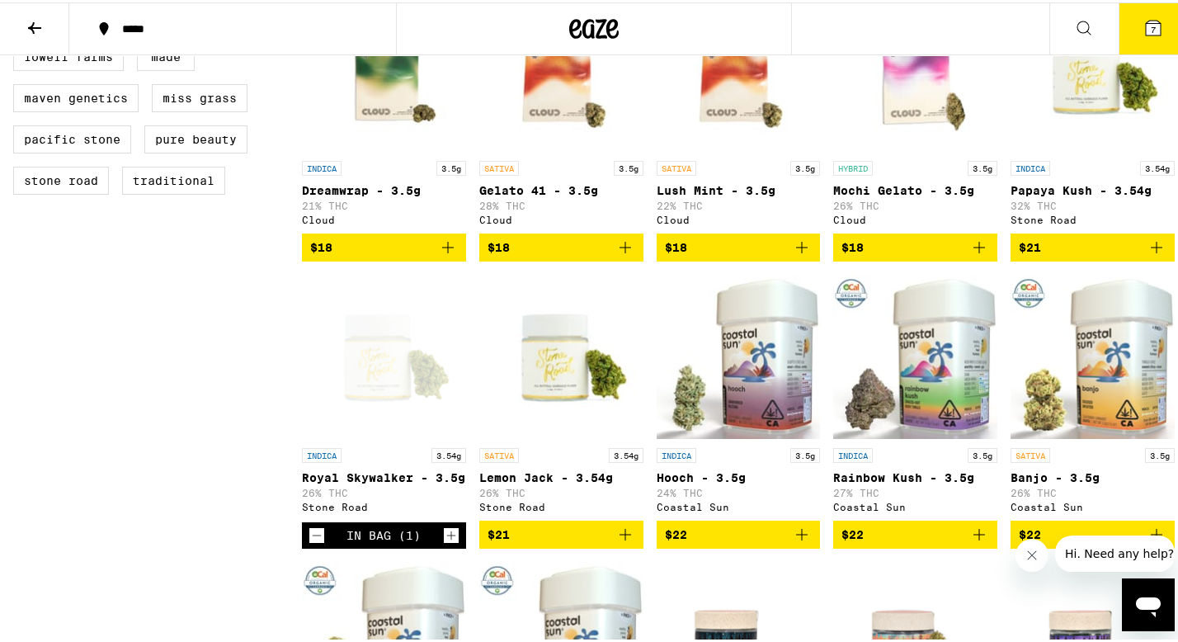
click at [1151, 31] on span "7" at bounding box center [1153, 27] width 5 height 10
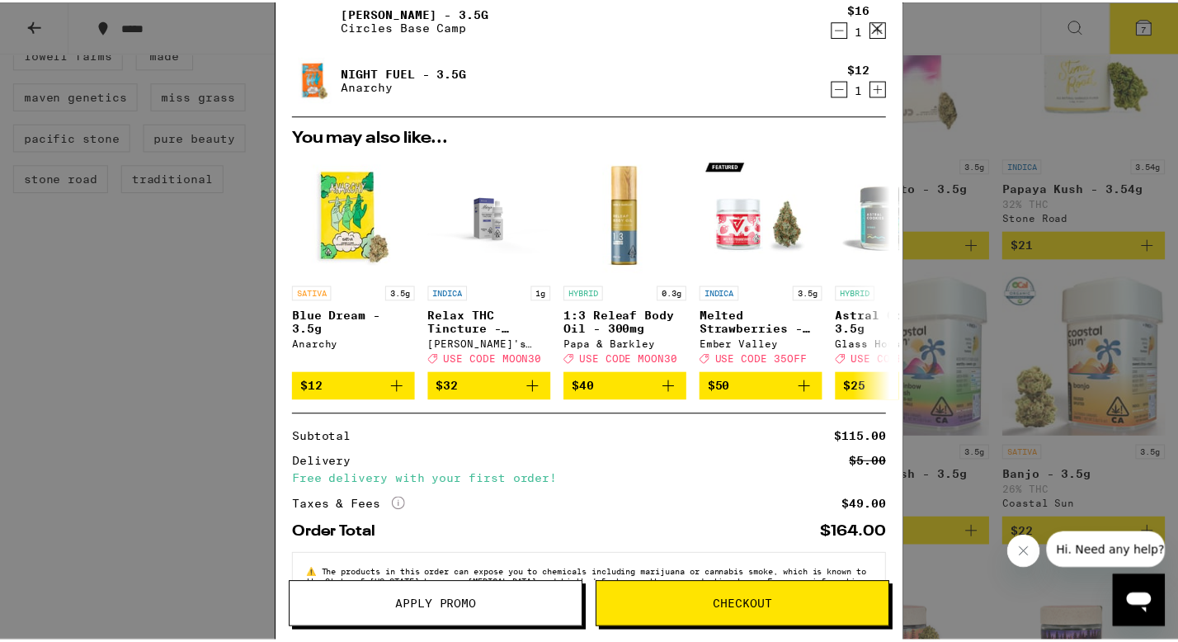
scroll to position [326, 0]
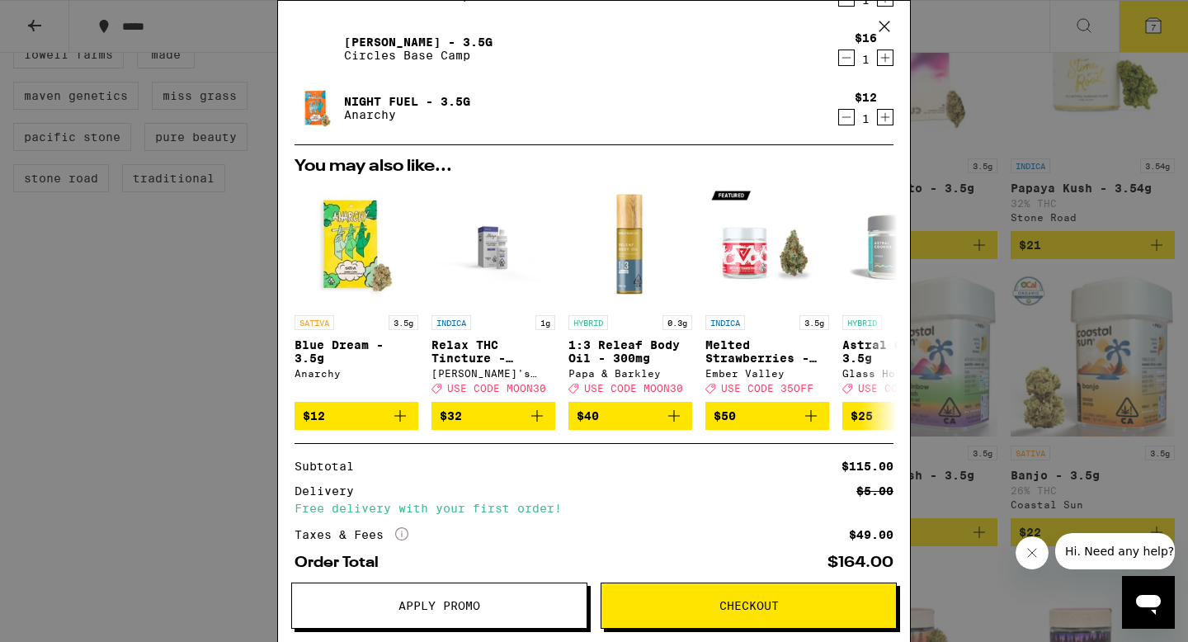
click at [527, 607] on span "Apply Promo" at bounding box center [439, 606] width 295 height 12
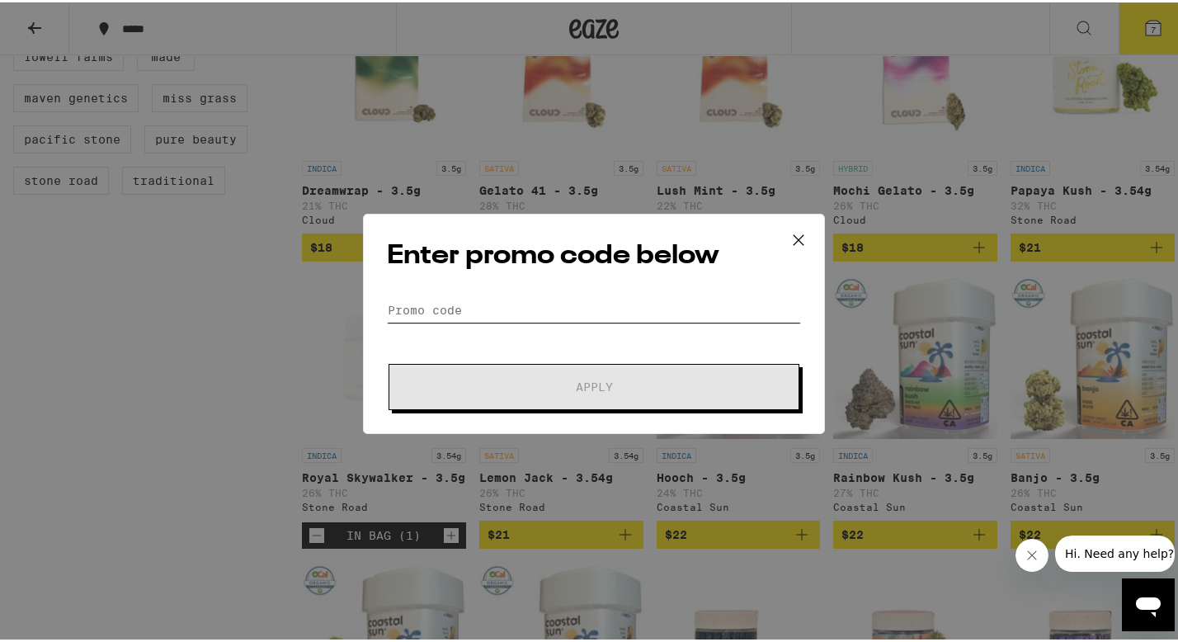
click at [587, 297] on input "Promo Code" at bounding box center [594, 307] width 414 height 25
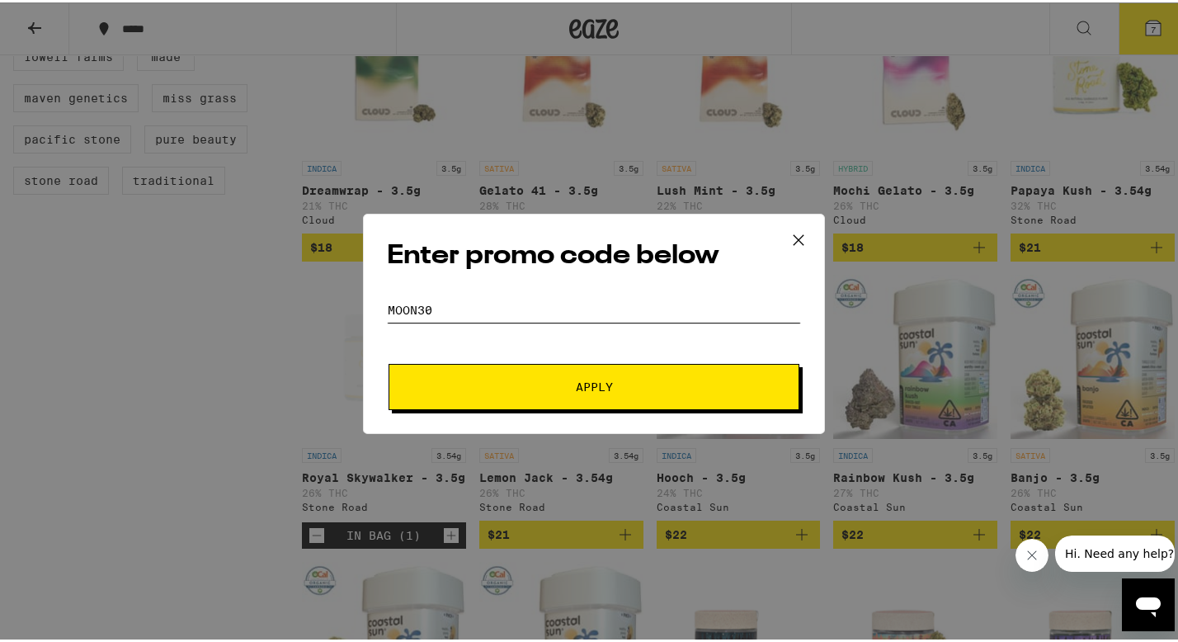
type input "MOON30"
click at [581, 392] on button "Apply" at bounding box center [594, 384] width 411 height 46
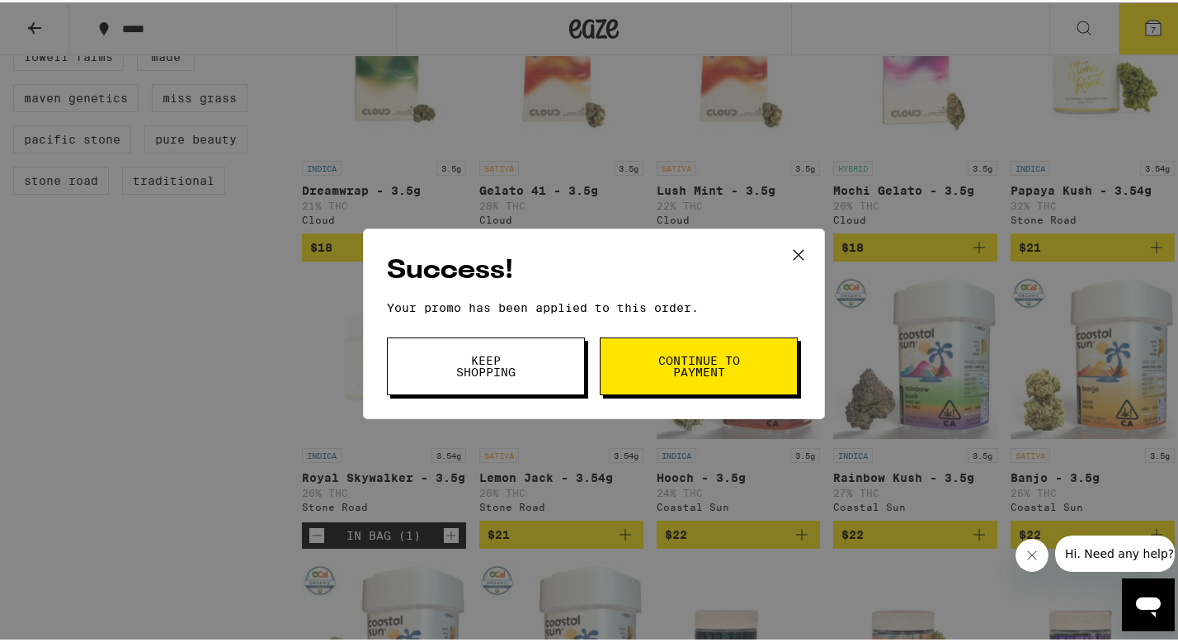
click at [641, 373] on button "Continue to payment" at bounding box center [699, 364] width 198 height 58
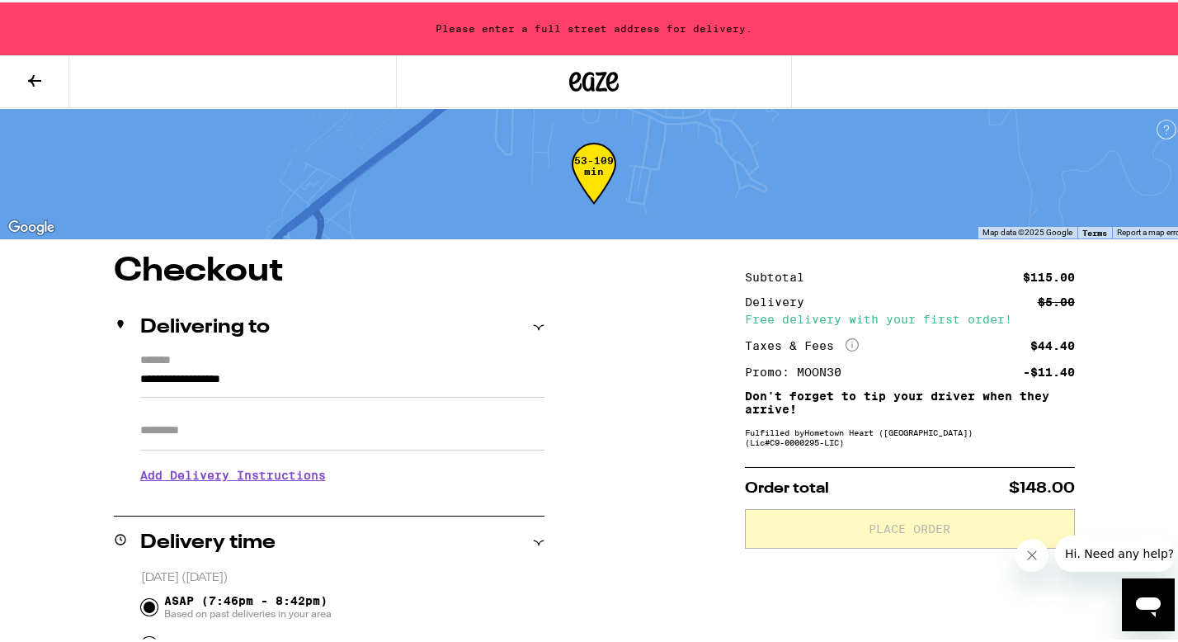
click at [403, 432] on input "Apt/Suite" at bounding box center [342, 428] width 404 height 40
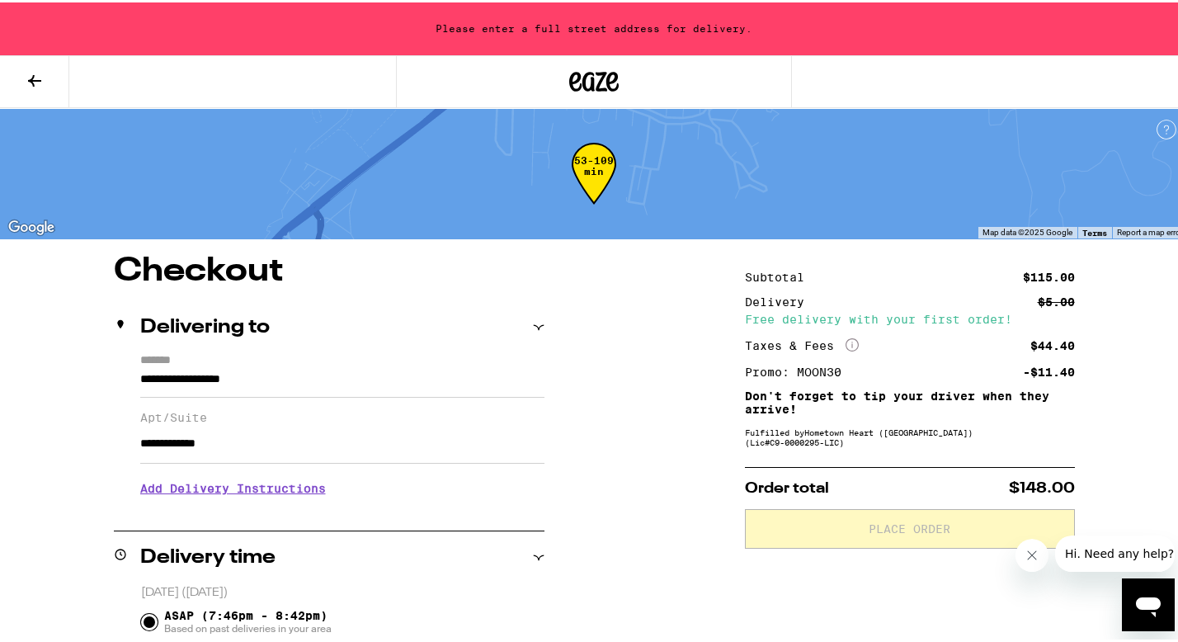
type input "**********"
click at [529, 324] on div "Delivering to" at bounding box center [329, 325] width 431 height 20
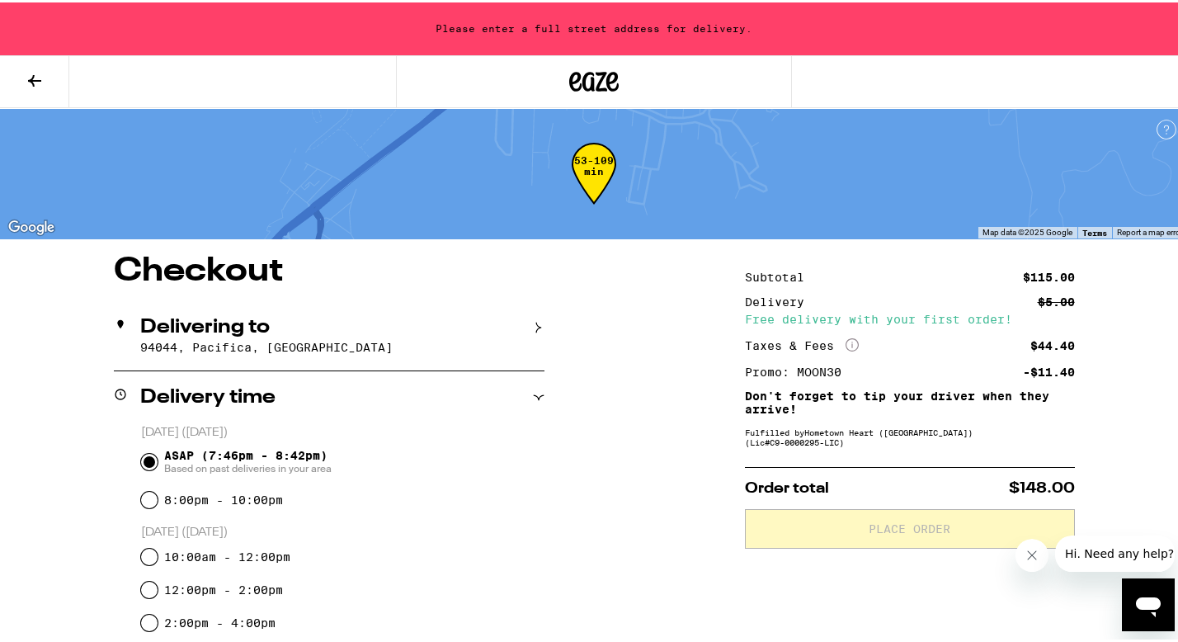
click at [529, 323] on div "Delivering to" at bounding box center [329, 325] width 431 height 20
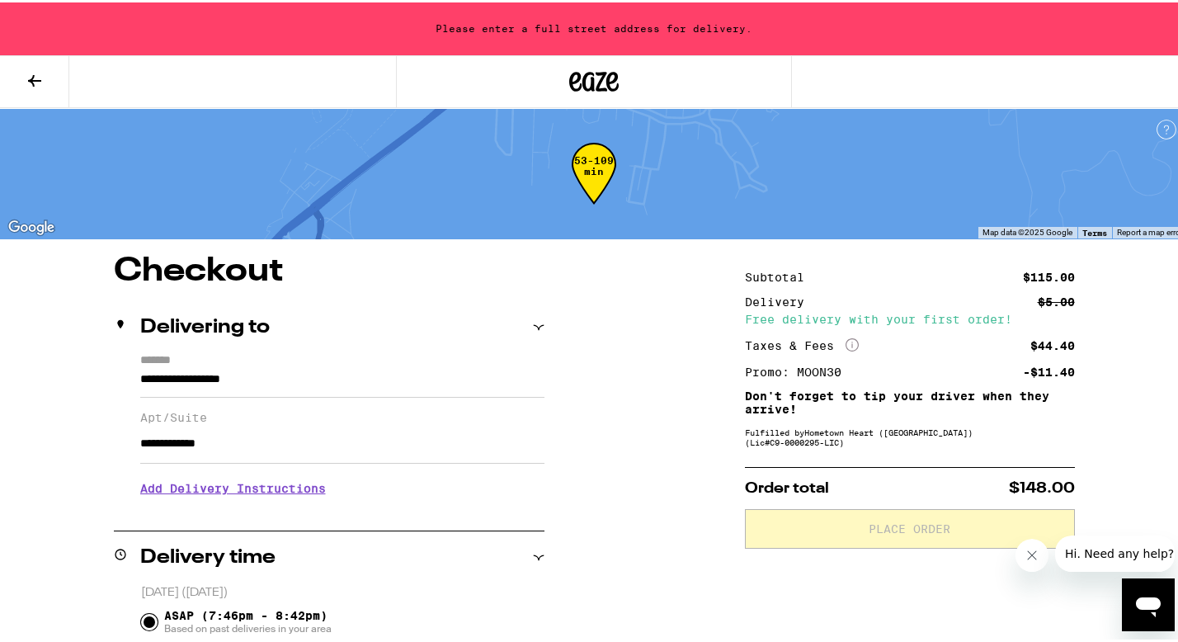
click at [257, 455] on input "**********" at bounding box center [342, 442] width 404 height 40
click at [281, 491] on h3 "Add Delivery Instructions" at bounding box center [342, 486] width 404 height 38
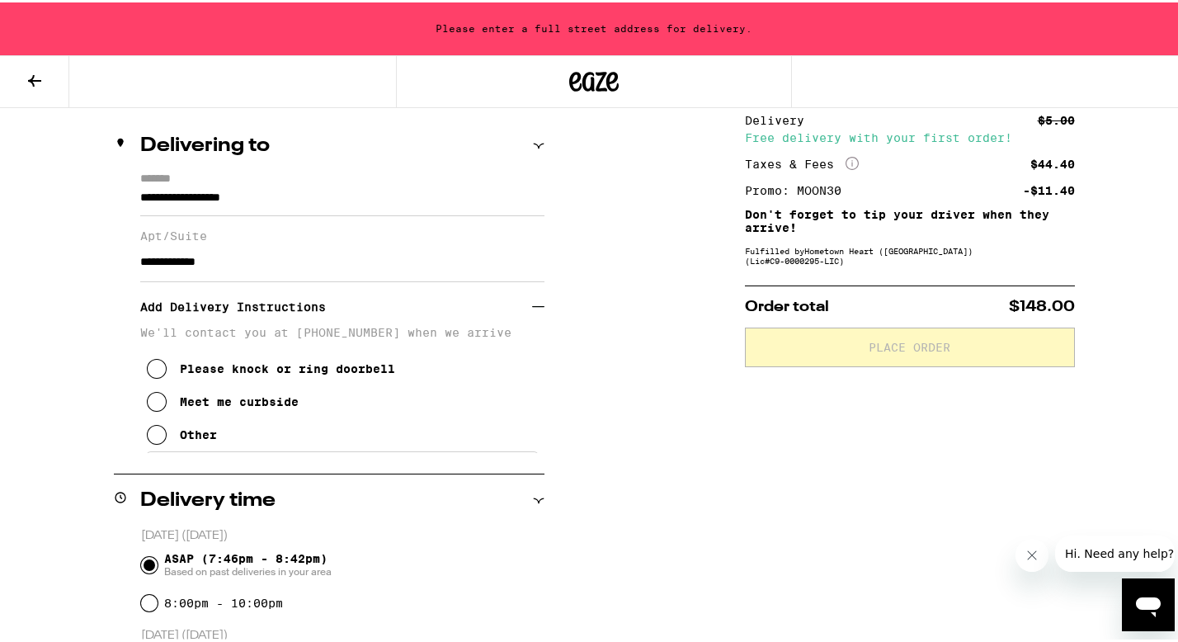
scroll to position [166, 0]
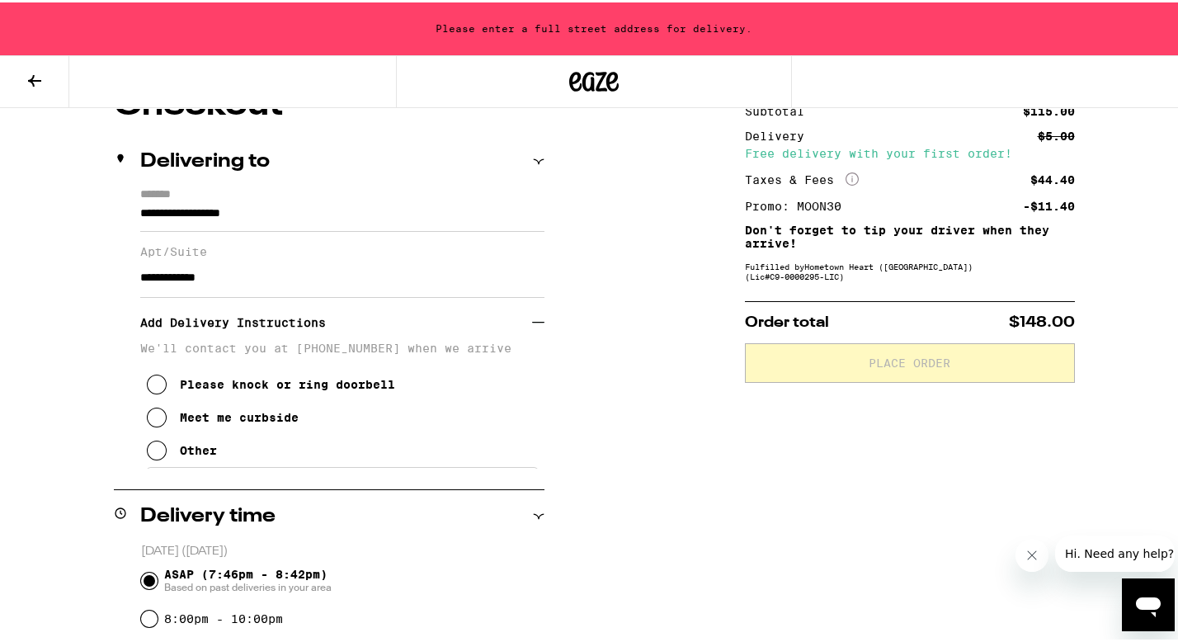
click at [314, 389] on div "Please knock or ring doorbell" at bounding box center [287, 381] width 215 height 13
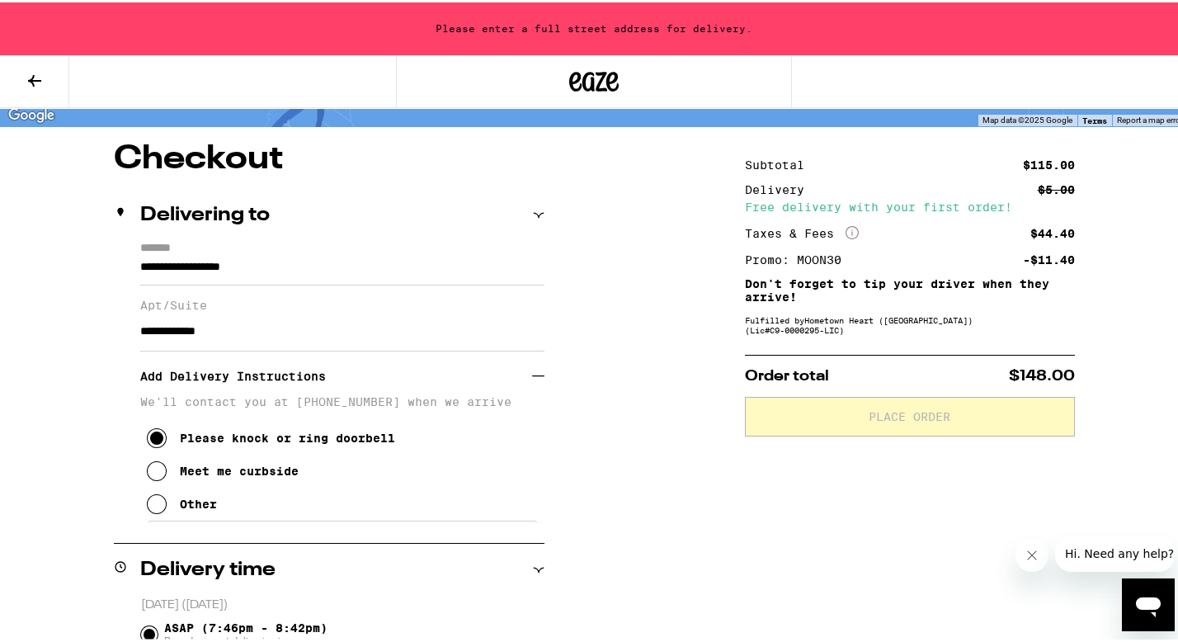
scroll to position [110, 0]
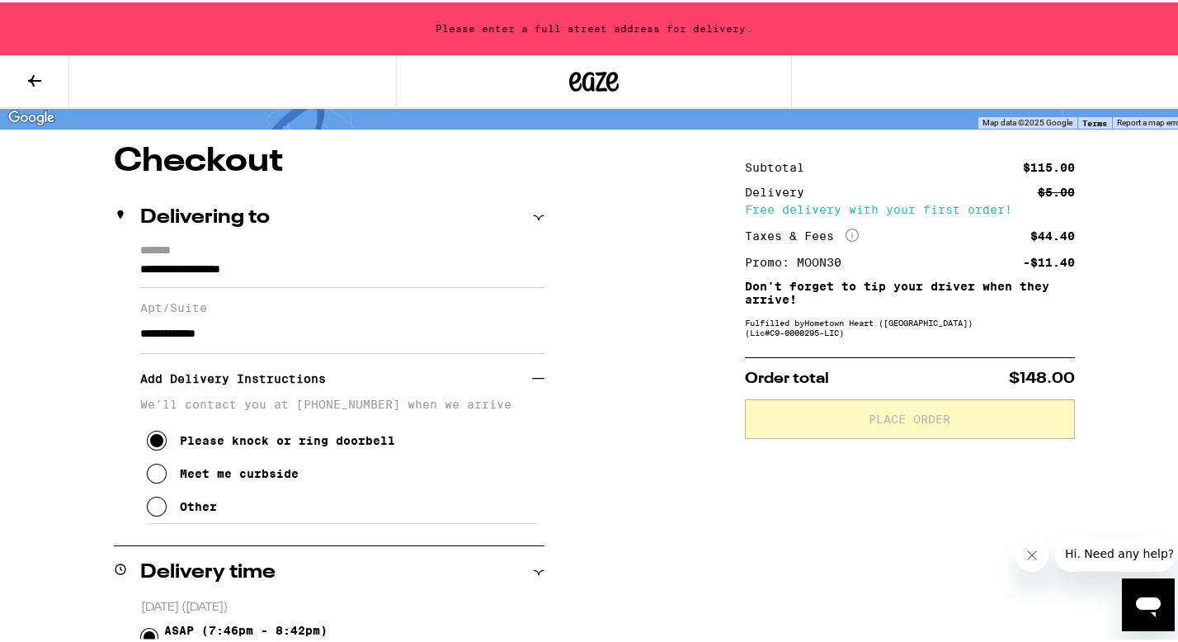
click at [298, 268] on input "**********" at bounding box center [342, 271] width 404 height 28
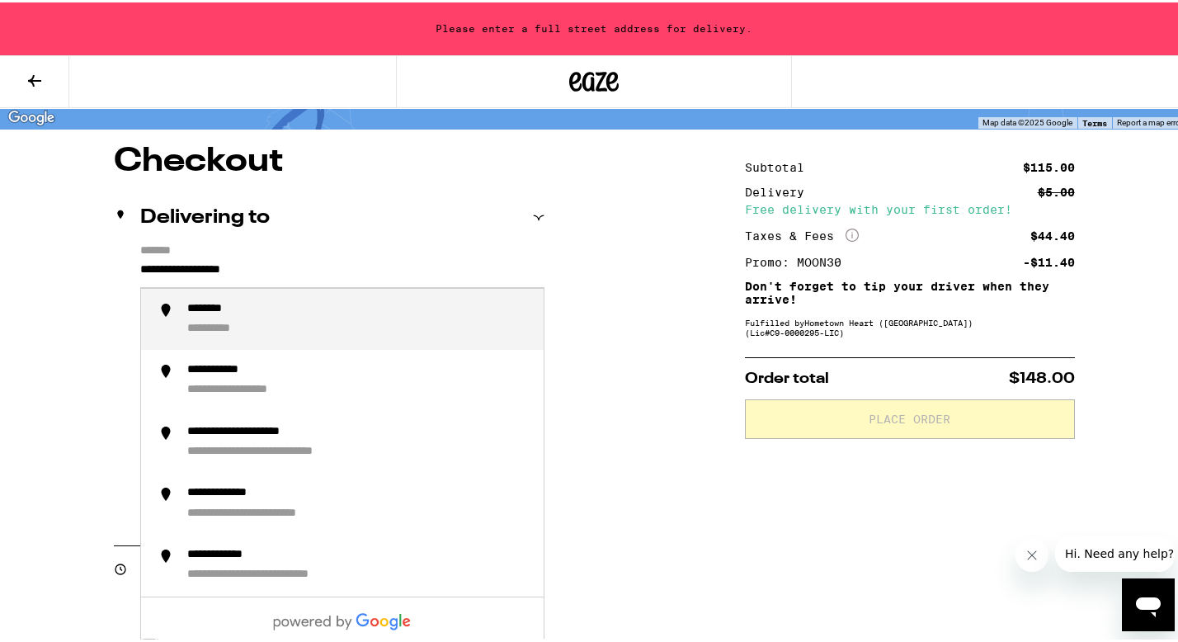
click at [142, 267] on input "**********" at bounding box center [342, 271] width 404 height 28
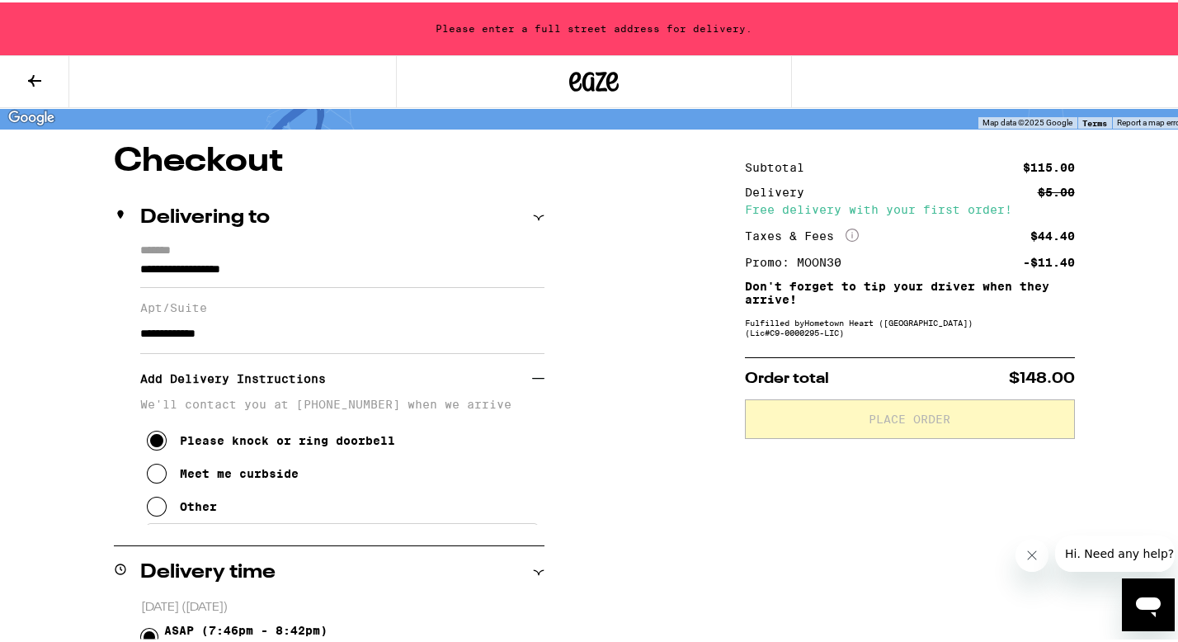
click at [134, 269] on div "**********" at bounding box center [329, 382] width 431 height 281
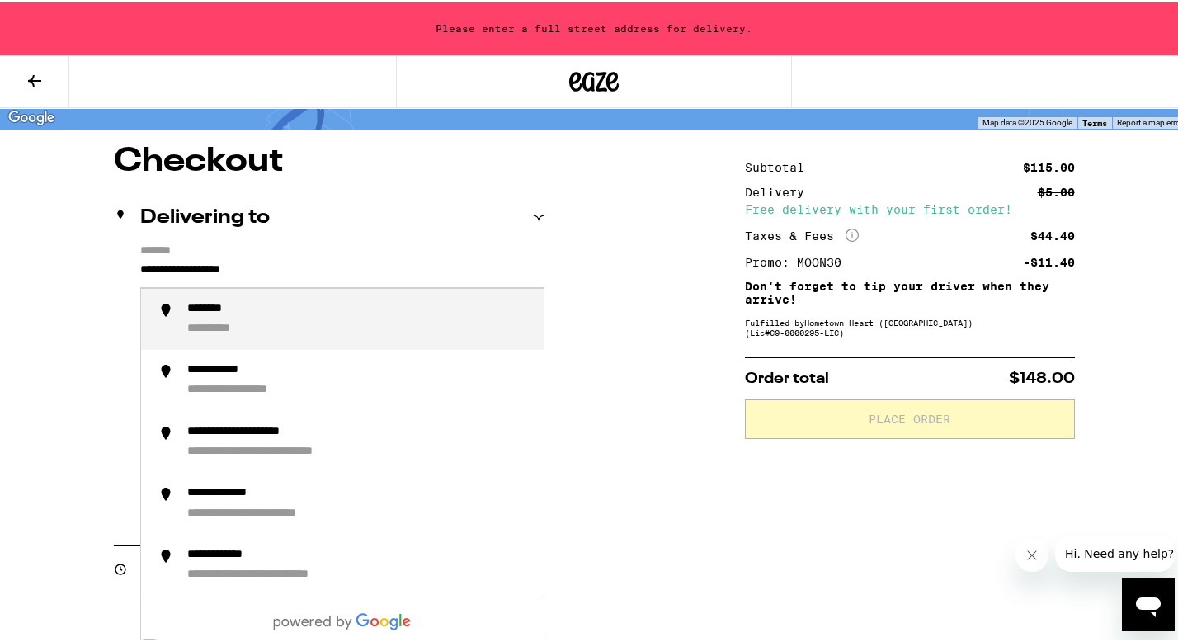
click at [140, 269] on input "**********" at bounding box center [342, 271] width 404 height 28
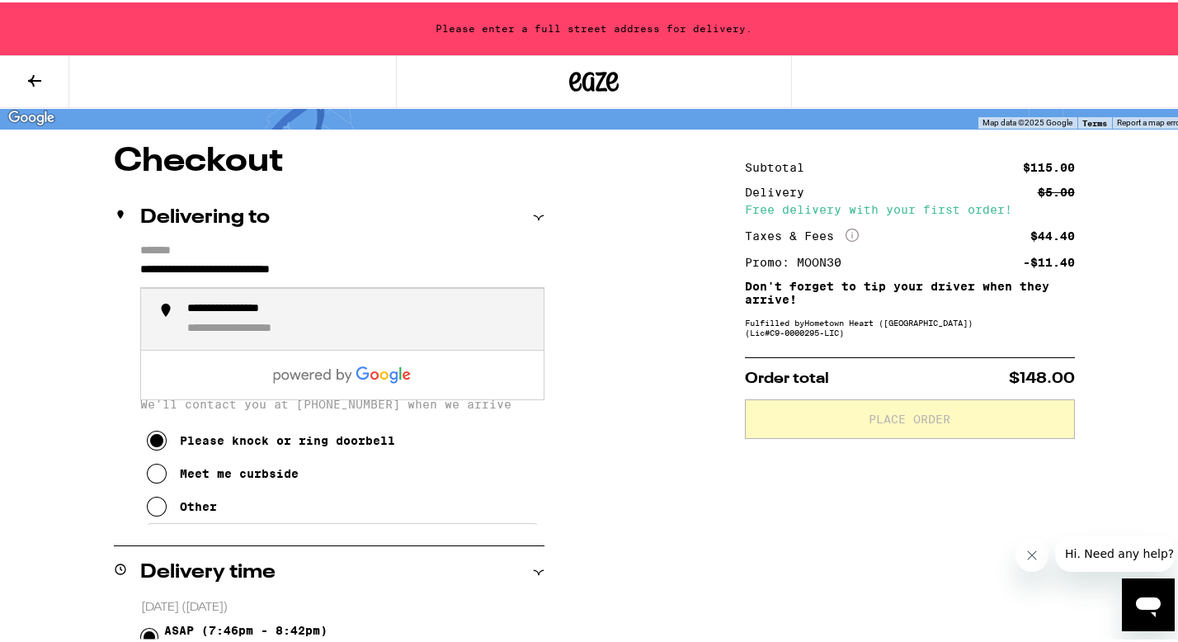
click at [215, 323] on div "**********" at bounding box center [261, 327] width 149 height 16
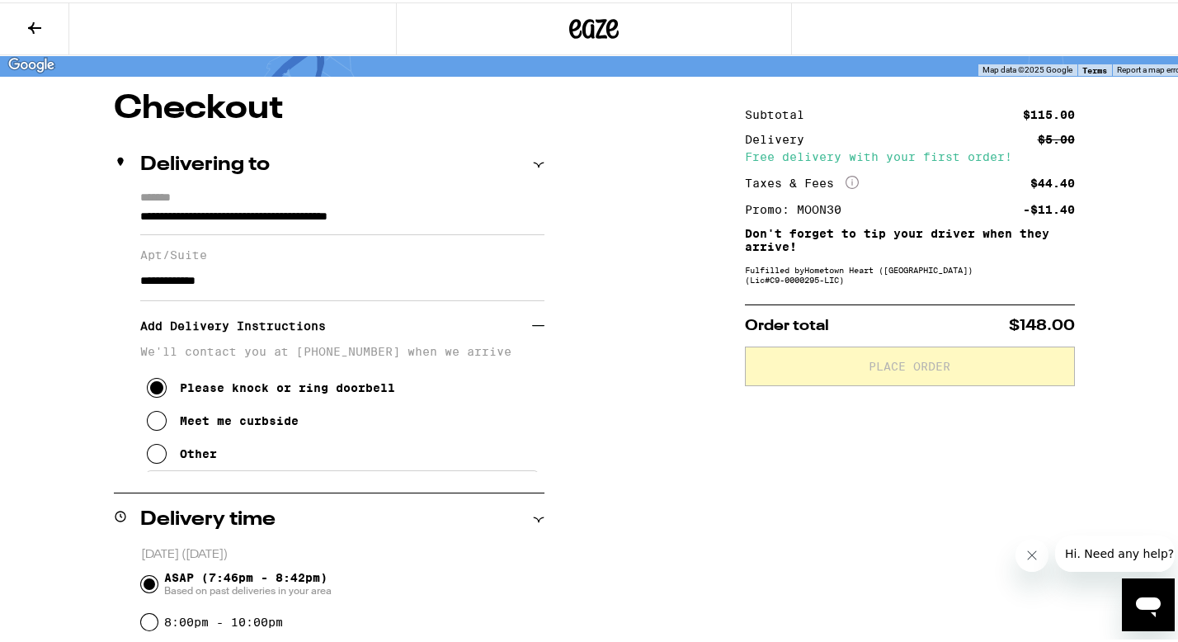
type input "**********"
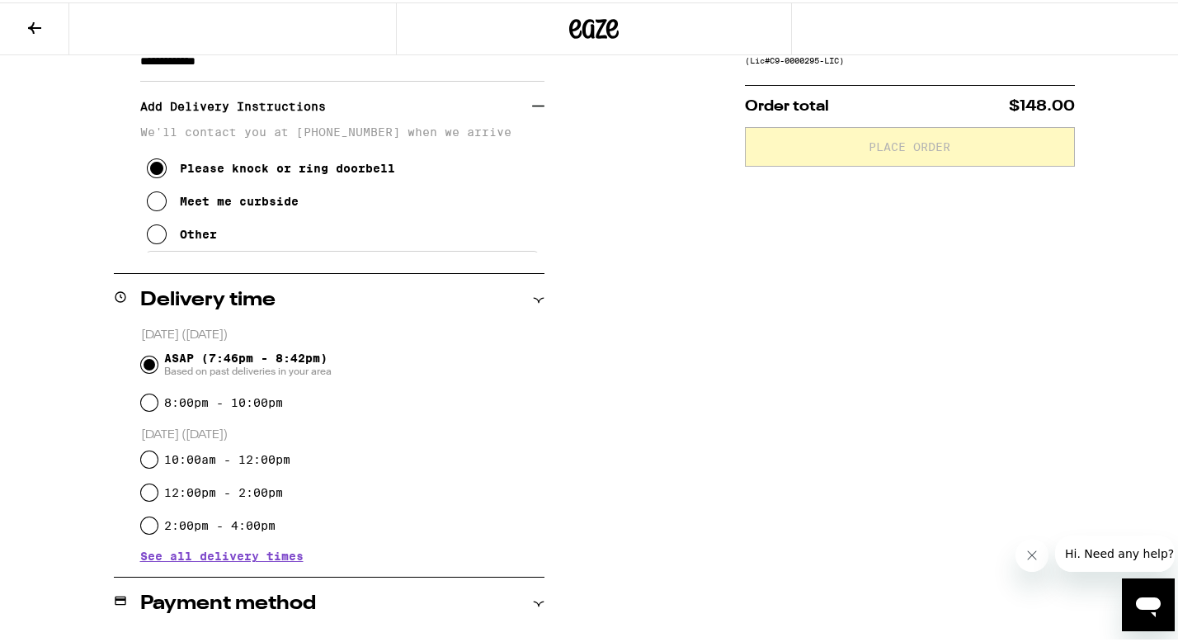
scroll to position [714, 0]
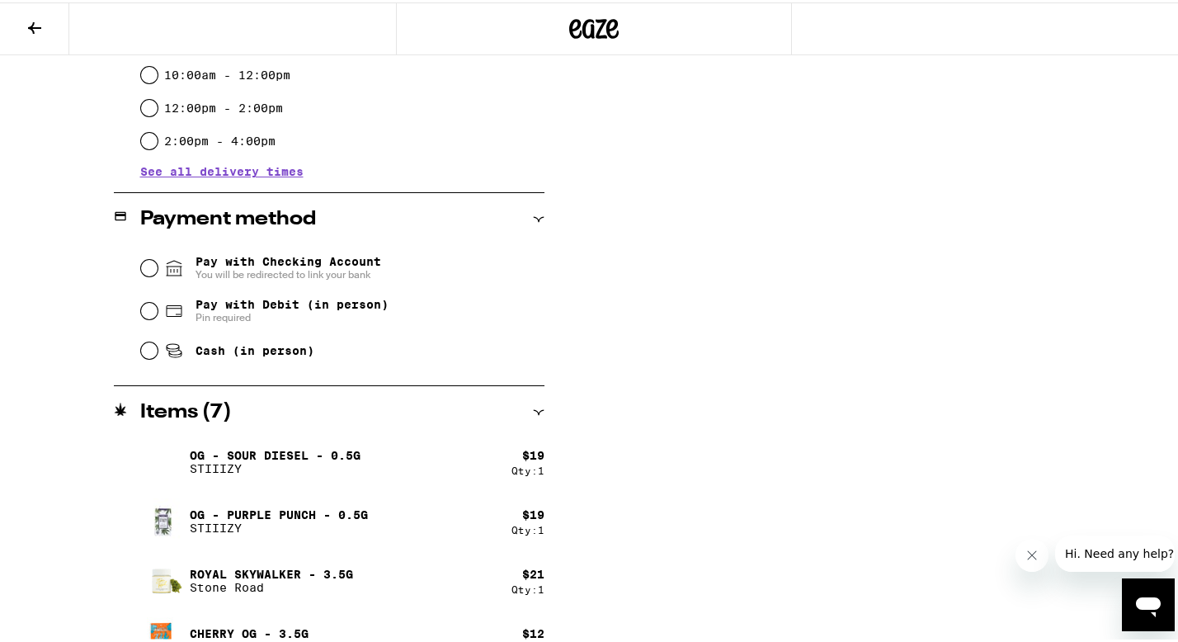
click at [337, 309] on span "Pay with Debit (in person)" at bounding box center [292, 301] width 193 height 13
click at [158, 310] on input "Pay with Debit (in person) Pin required" at bounding box center [149, 308] width 17 height 17
radio input "true"
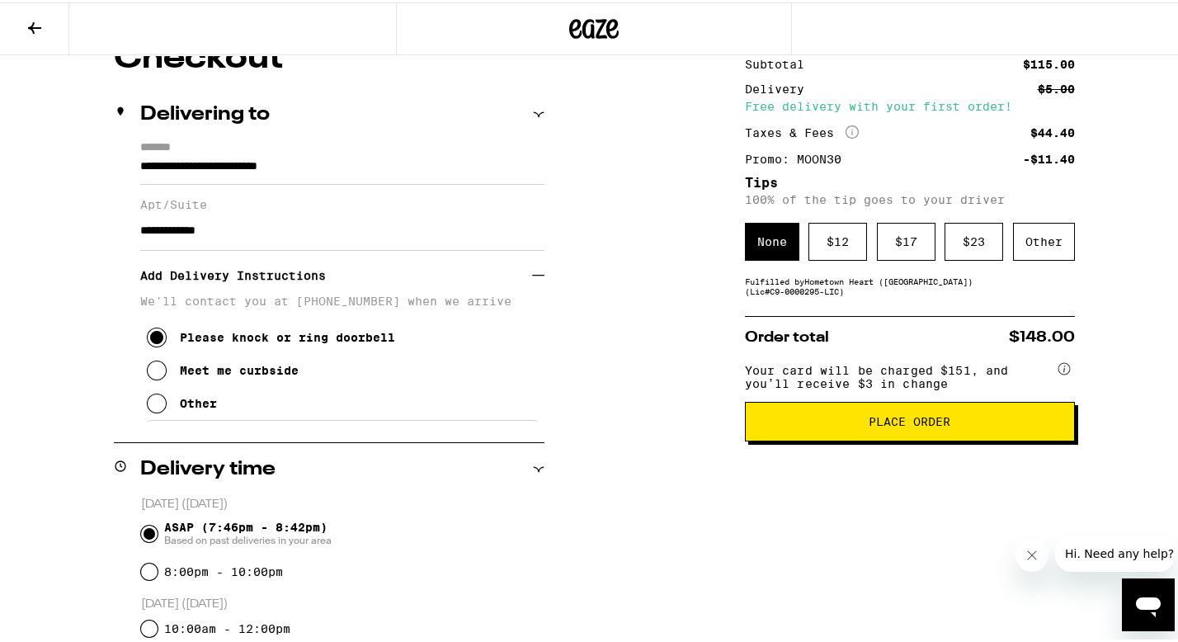
scroll to position [161, 0]
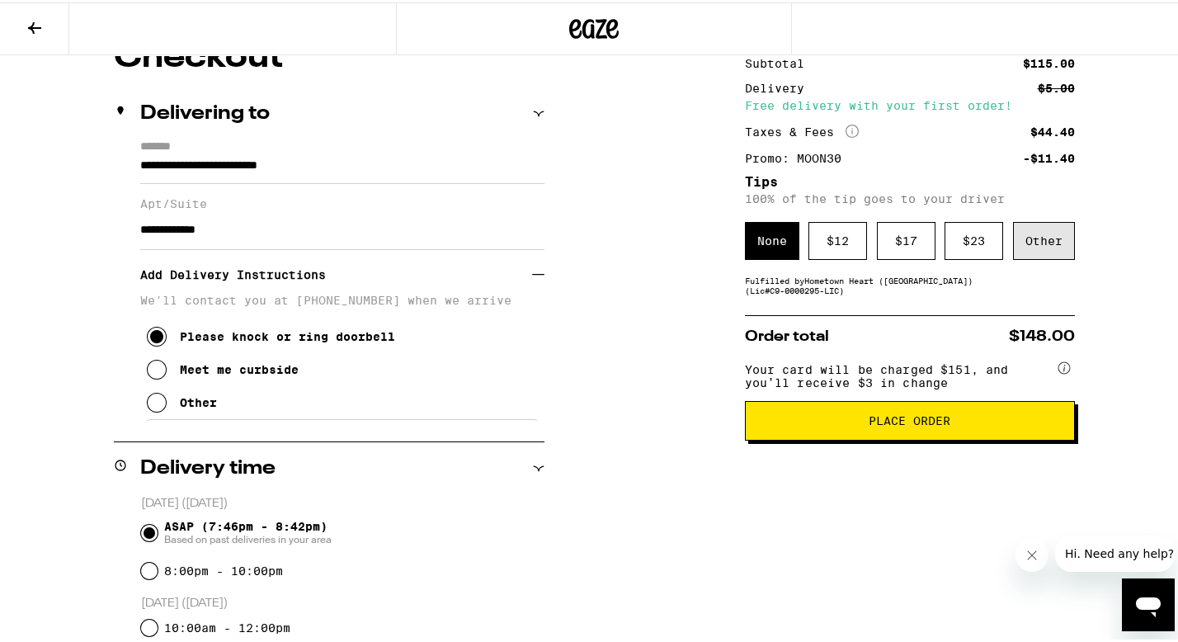
click at [1040, 250] on div "Other" at bounding box center [1044, 238] width 62 height 38
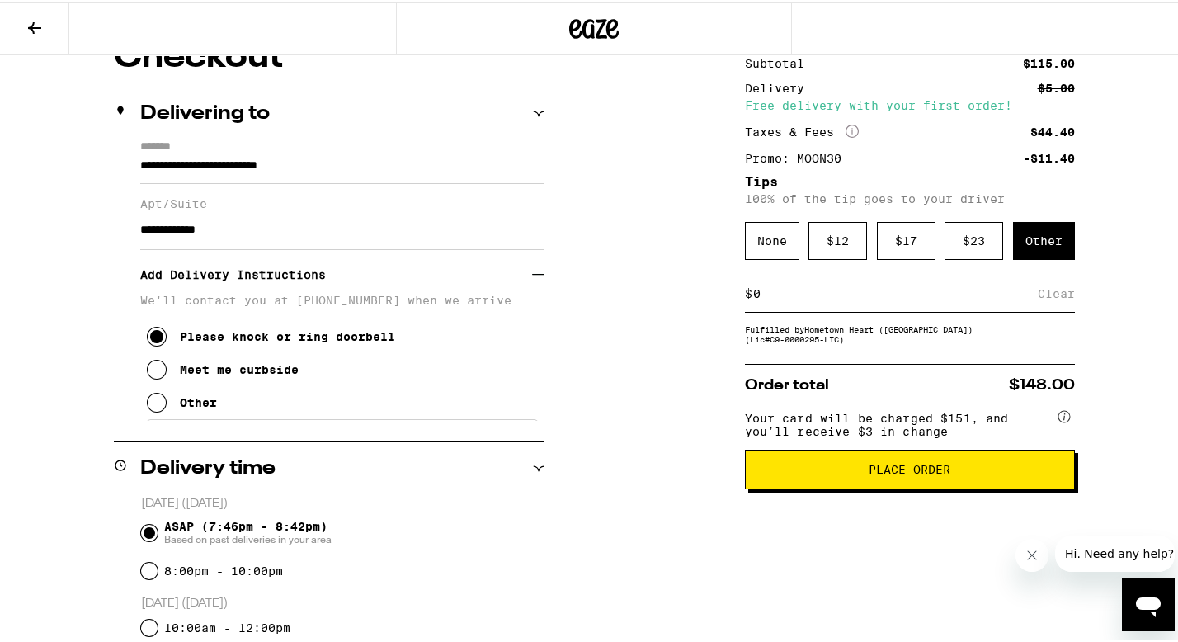
click at [899, 299] on input at bounding box center [895, 291] width 285 height 15
type input "7"
click at [1055, 298] on div "Save" at bounding box center [1060, 291] width 30 height 36
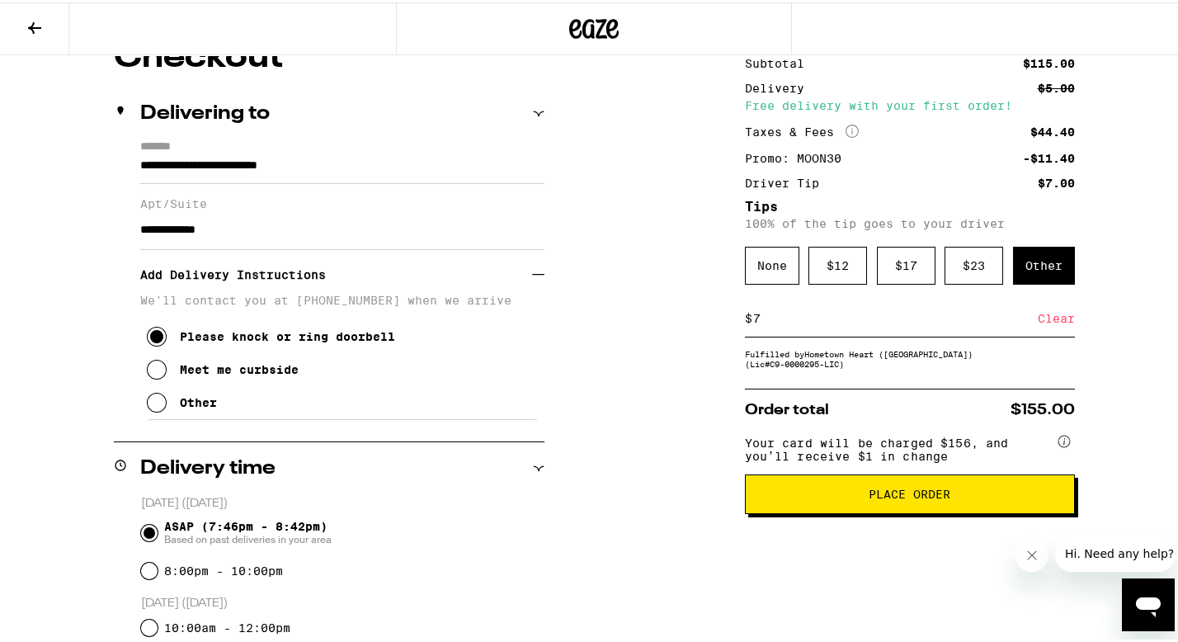
click at [831, 498] on span "Place Order" at bounding box center [910, 492] width 302 height 12
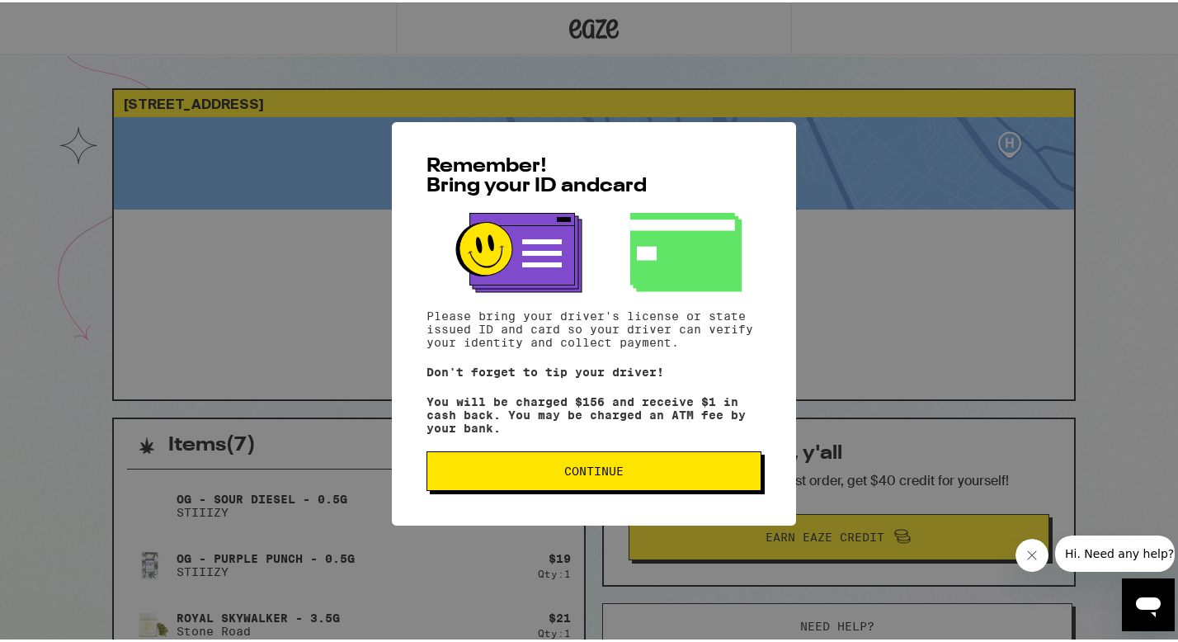
click at [656, 474] on span "Continue" at bounding box center [594, 469] width 307 height 12
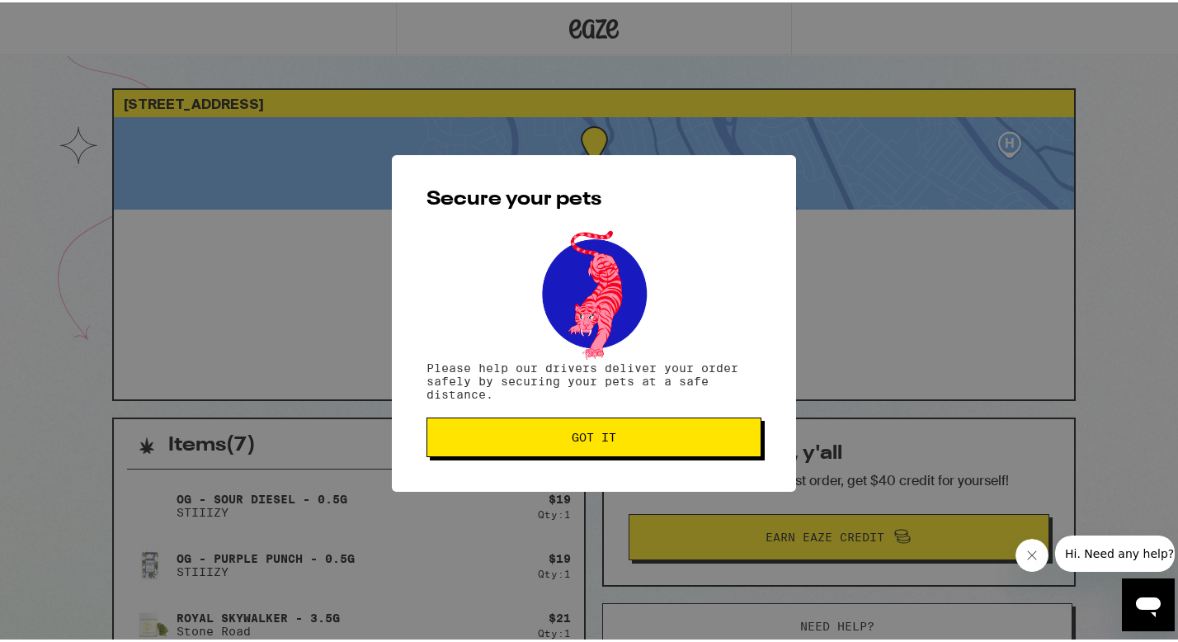
click at [639, 434] on span "Got it" at bounding box center [594, 435] width 307 height 12
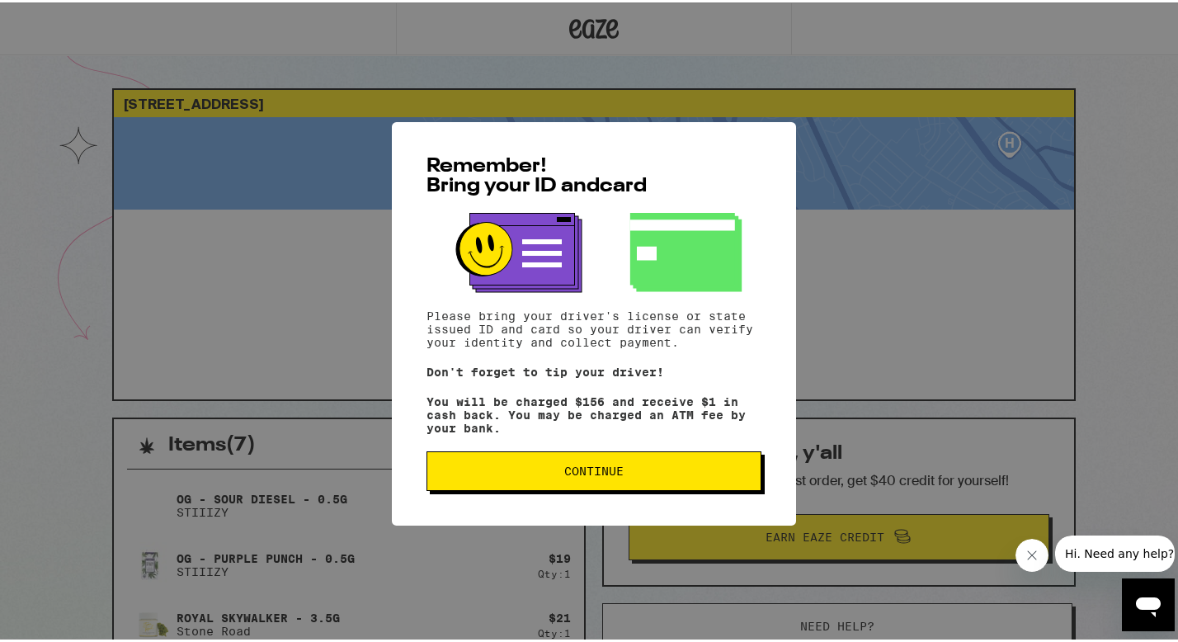
click at [591, 472] on span "Continue" at bounding box center [593, 469] width 59 height 12
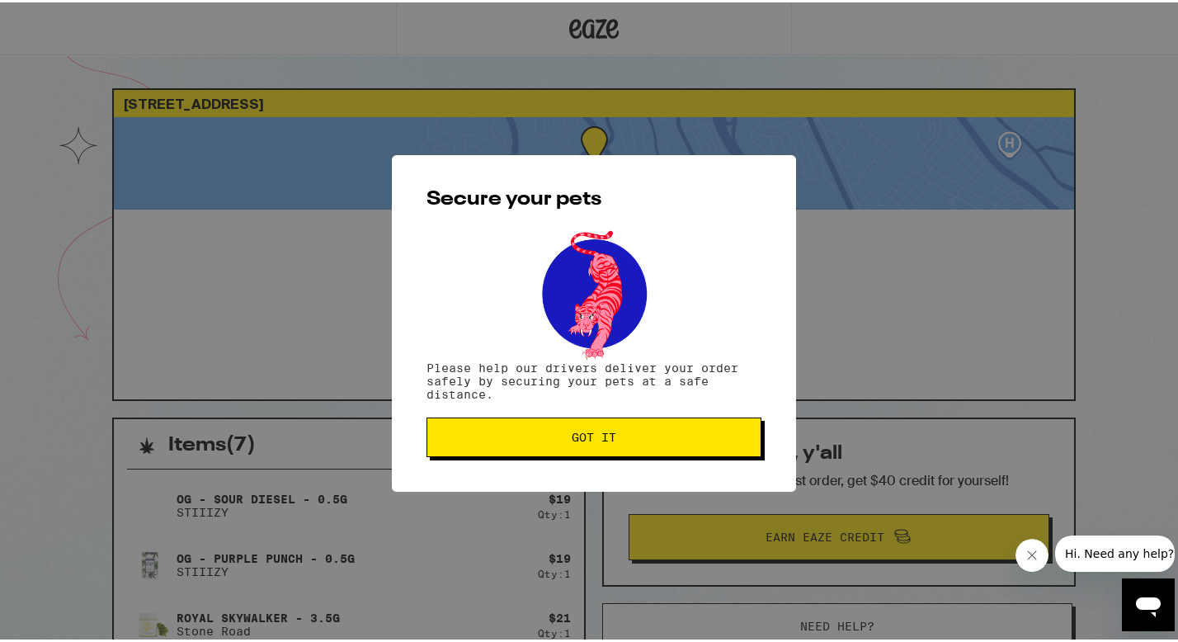
click at [572, 436] on span "Got it" at bounding box center [594, 435] width 45 height 12
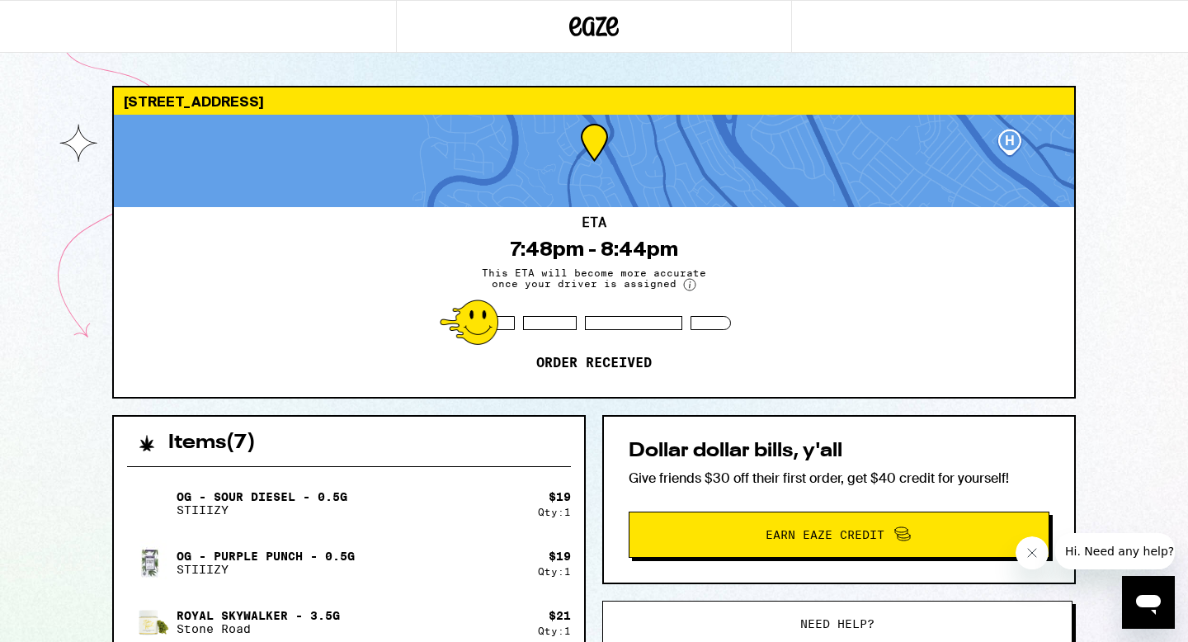
click at [1149, 195] on div "419 Gateway Dr Pacifica 94044 ETA 7:48pm - 8:44pm This ETA will become more acc…" at bounding box center [594, 616] width 1188 height 1232
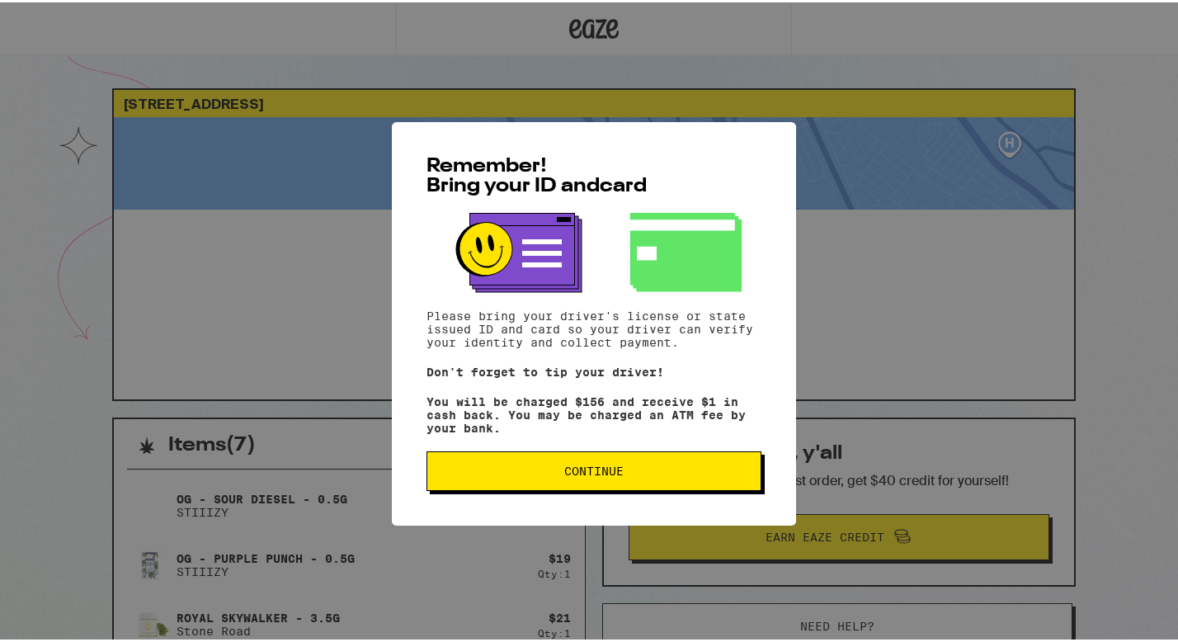
click at [646, 488] on button "Continue" at bounding box center [594, 469] width 335 height 40
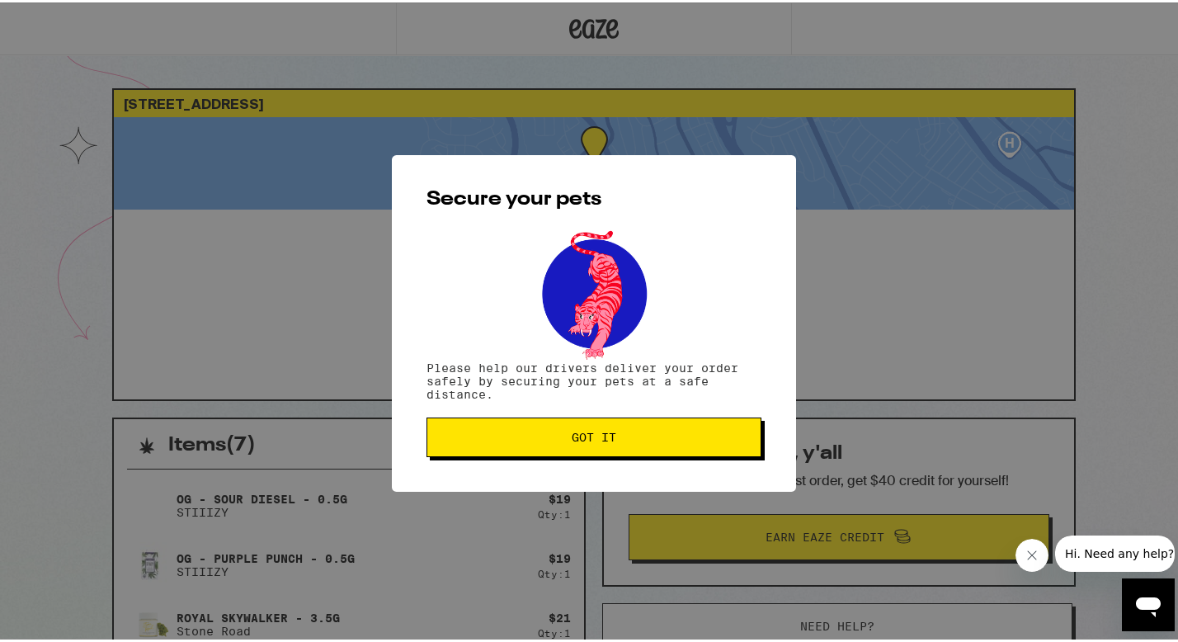
click at [612, 436] on span "Got it" at bounding box center [594, 435] width 307 height 12
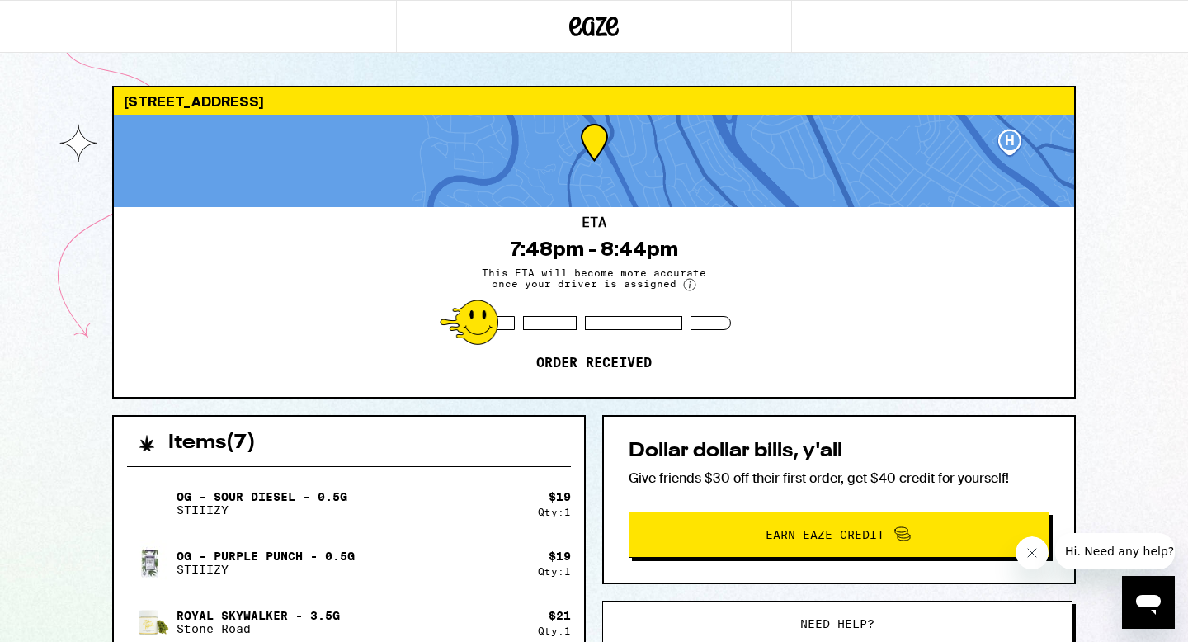
click at [581, 35] on icon at bounding box center [594, 27] width 50 height 30
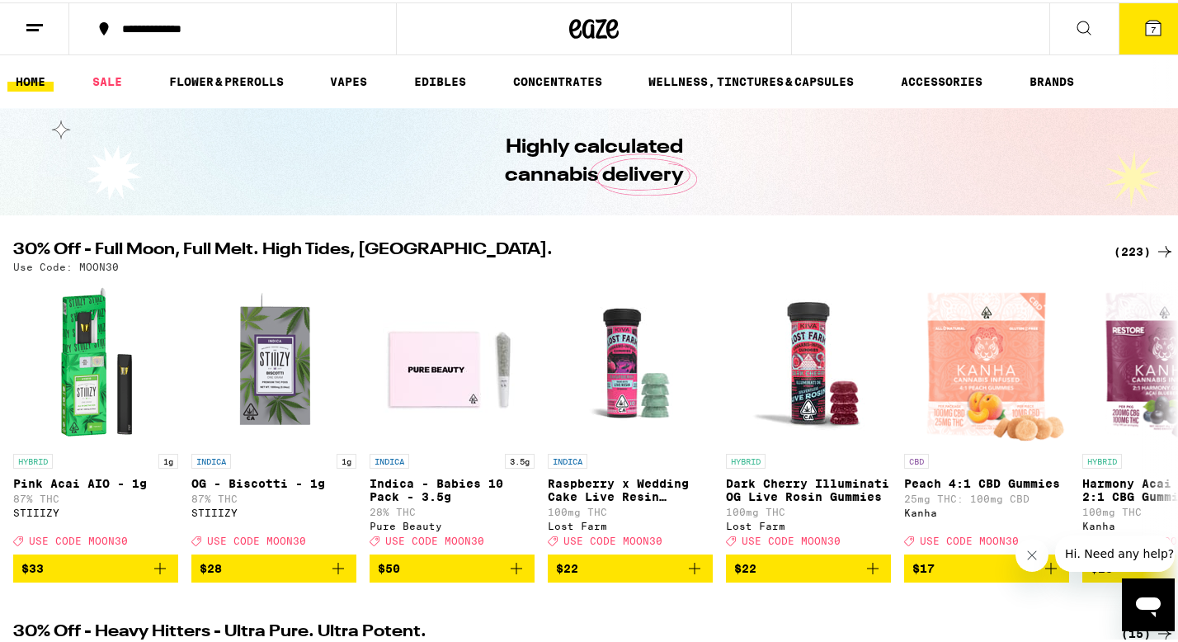
click at [1146, 29] on icon at bounding box center [1153, 25] width 15 height 15
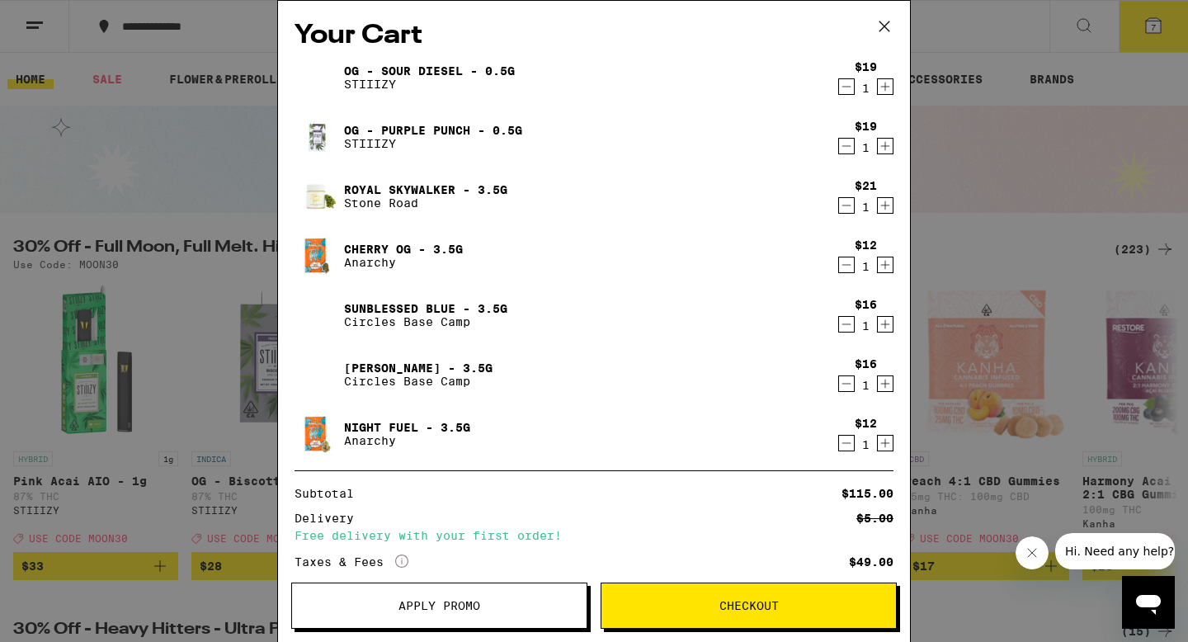
click at [880, 23] on icon at bounding box center [884, 26] width 25 height 25
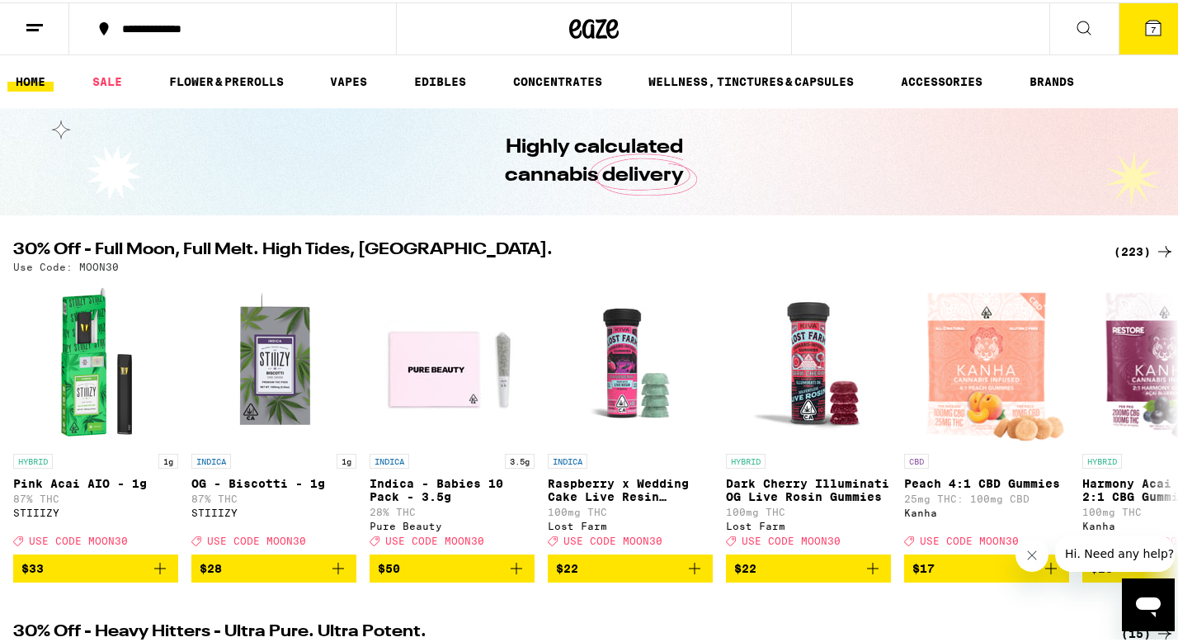
click at [30, 5] on button at bounding box center [34, 27] width 69 height 52
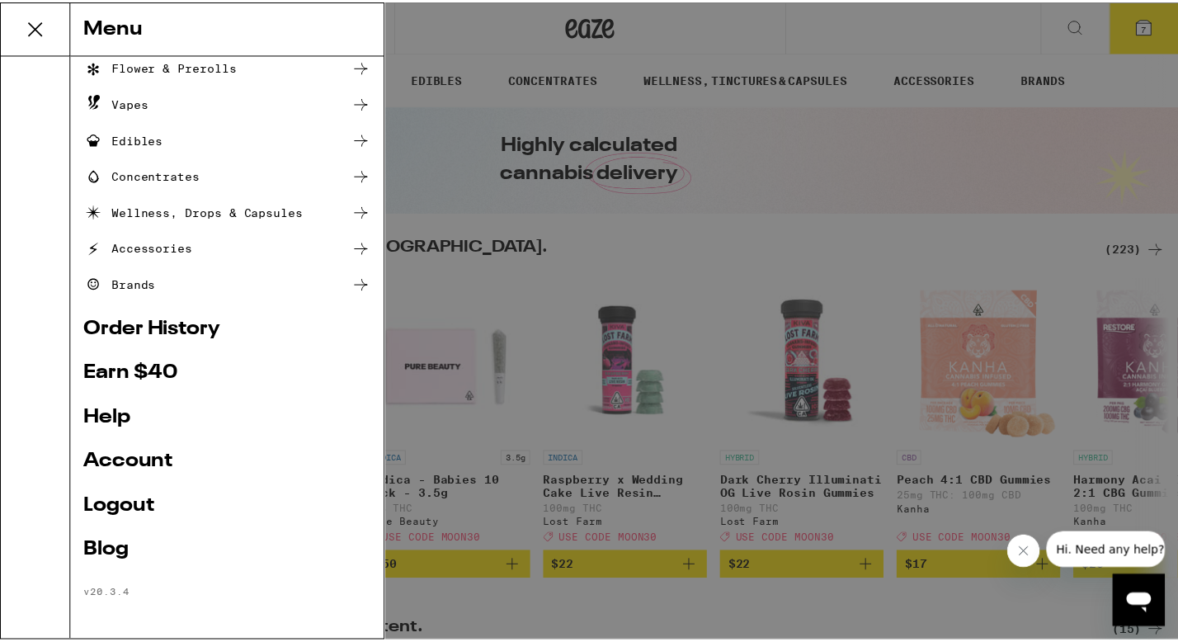
scroll to position [116, 0]
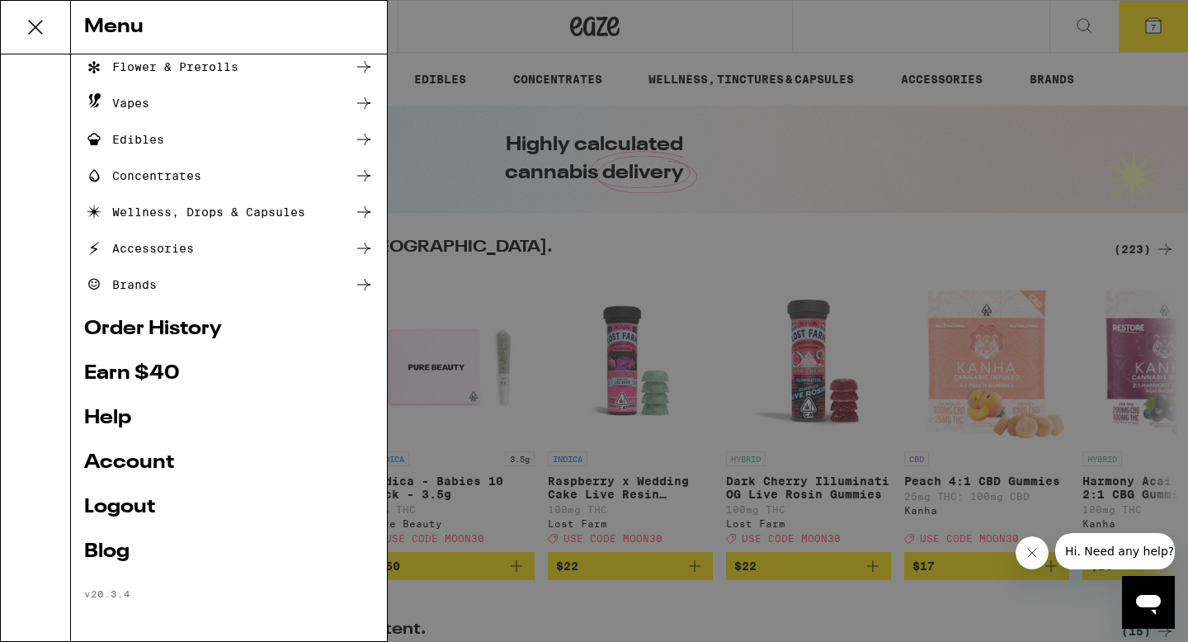
click at [220, 314] on ul "Shop Buy It Again Sale Flower & Prerolls Vapes Edibles Concentrates Wellness, D…" at bounding box center [229, 278] width 290 height 644
click at [198, 335] on link "Order History" at bounding box center [229, 329] width 290 height 20
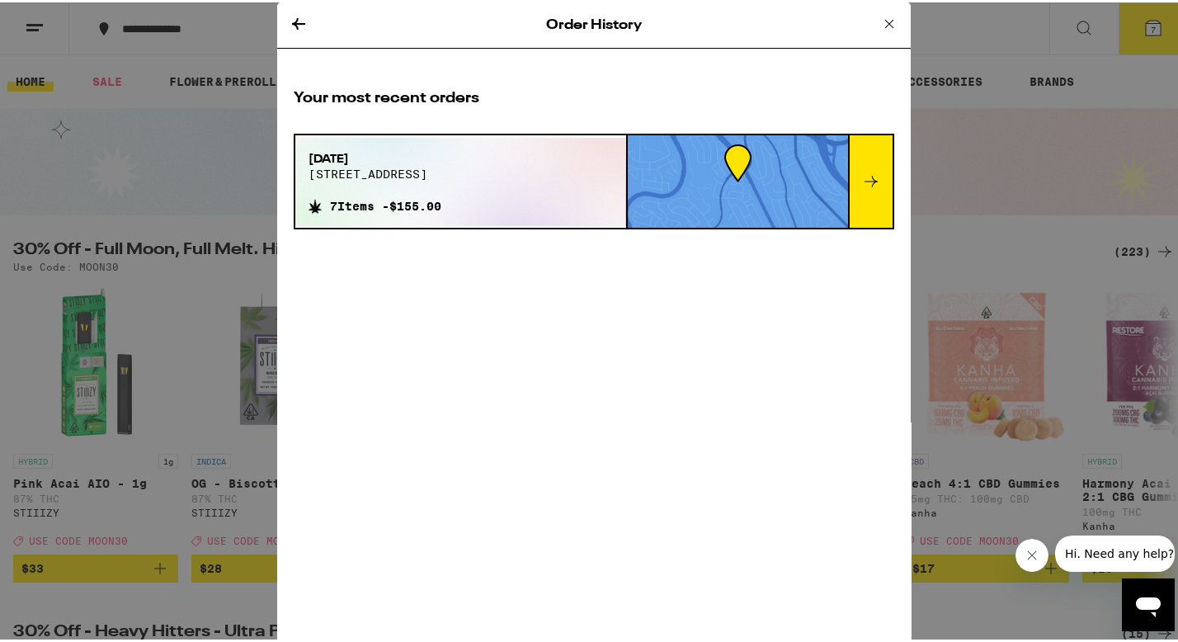
click at [474, 165] on div "Sep 13, 2025 419 gateway dr 7 Items - $155.00" at bounding box center [460, 179] width 331 height 88
click at [853, 192] on div at bounding box center [870, 179] width 45 height 92
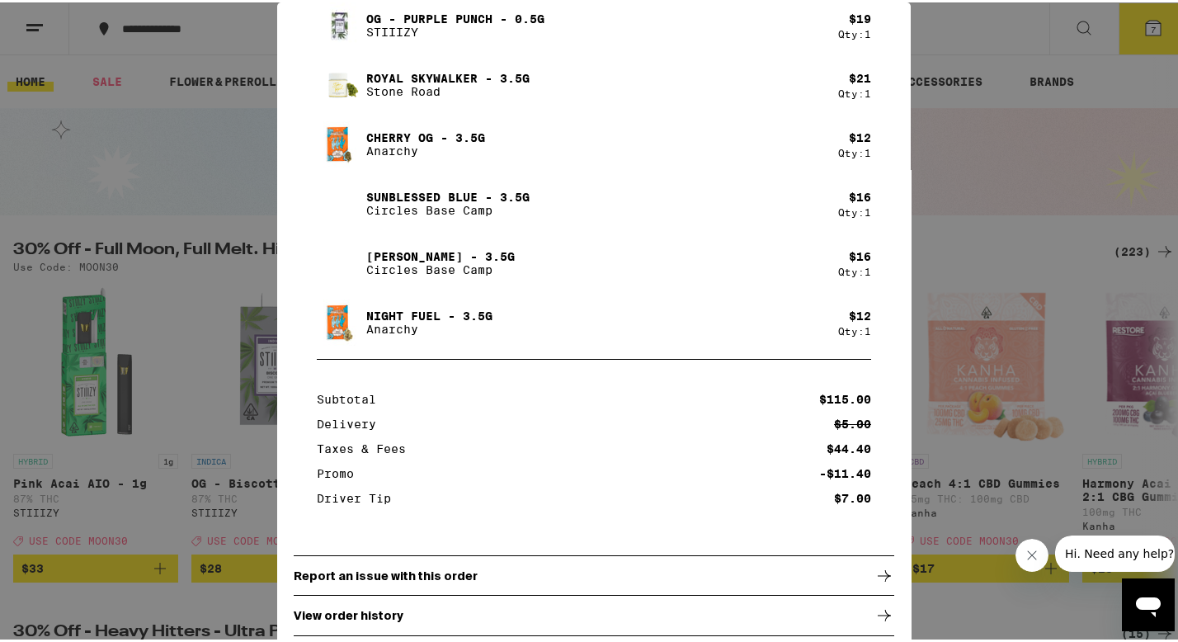
scroll to position [267, 0]
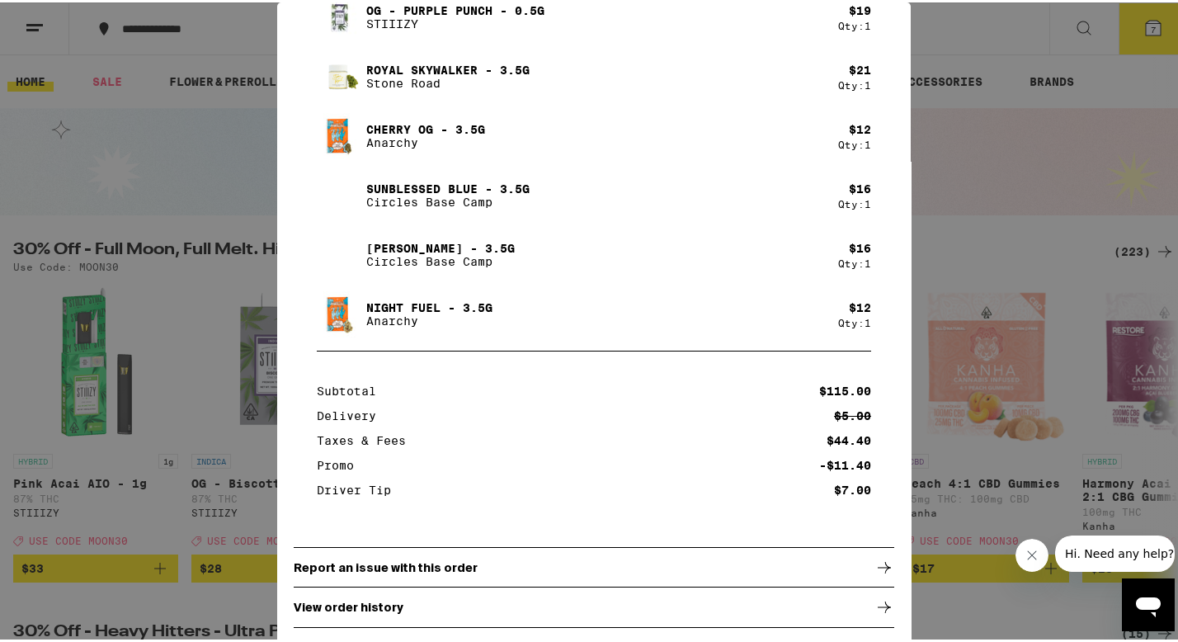
click at [757, 569] on div "Report an issue with this order" at bounding box center [594, 565] width 601 height 41
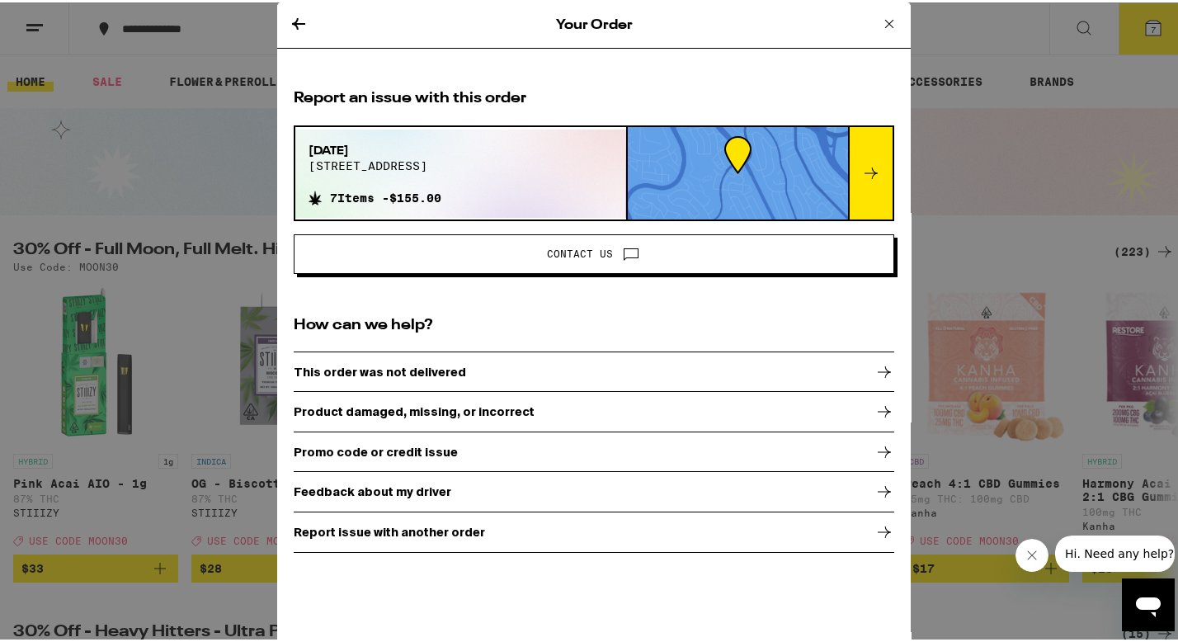
click at [297, 14] on icon at bounding box center [299, 22] width 20 height 20
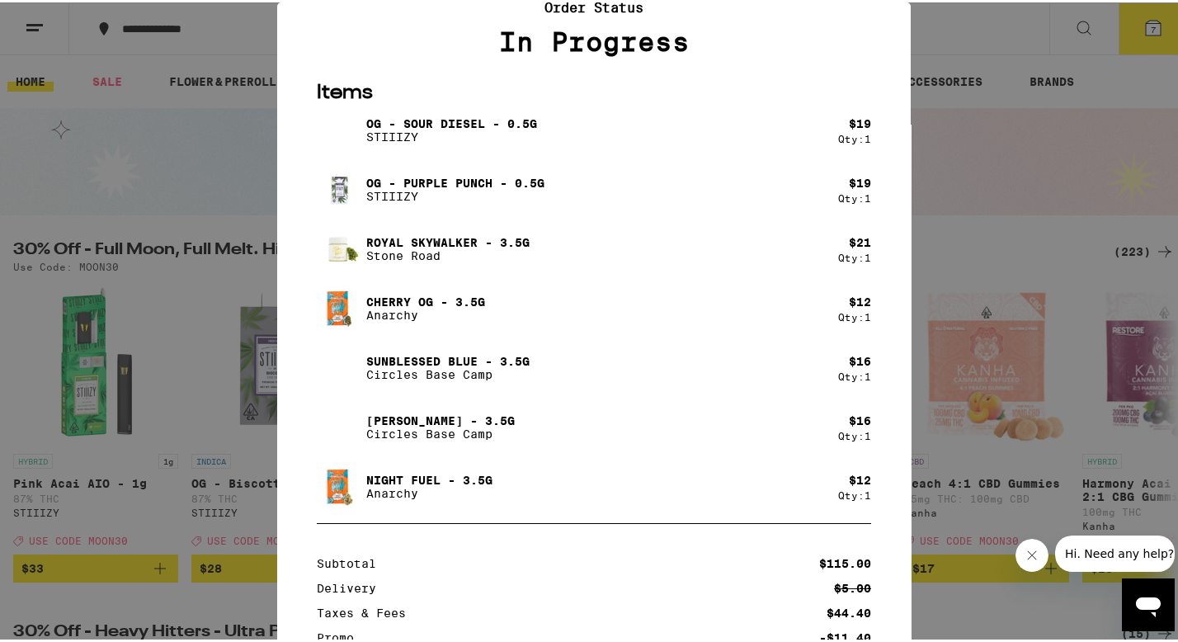
scroll to position [87, 0]
